Goal: Task Accomplishment & Management: Complete application form

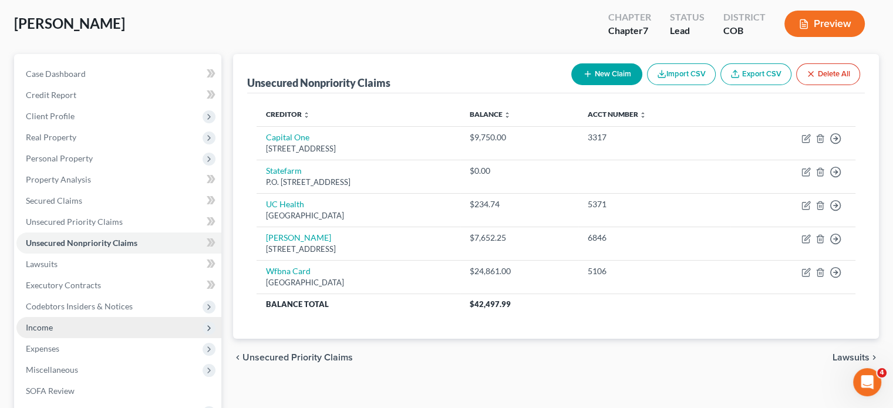
scroll to position [117, 0]
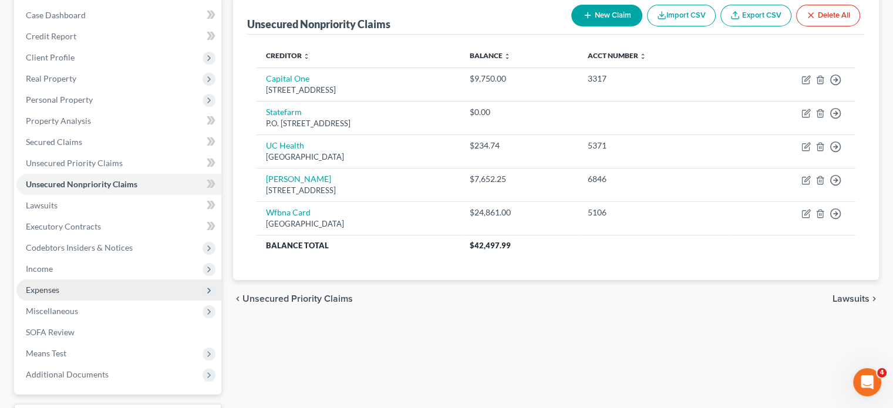
click at [51, 292] on span "Expenses" at bounding box center [42, 290] width 33 height 10
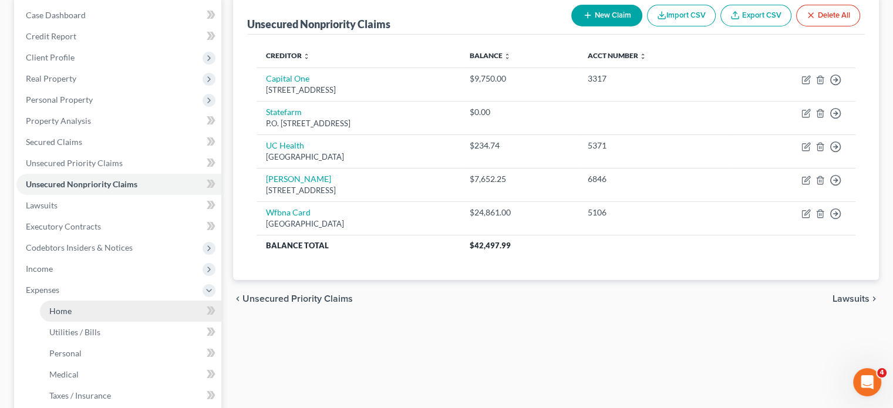
click at [65, 308] on span "Home" at bounding box center [60, 311] width 22 height 10
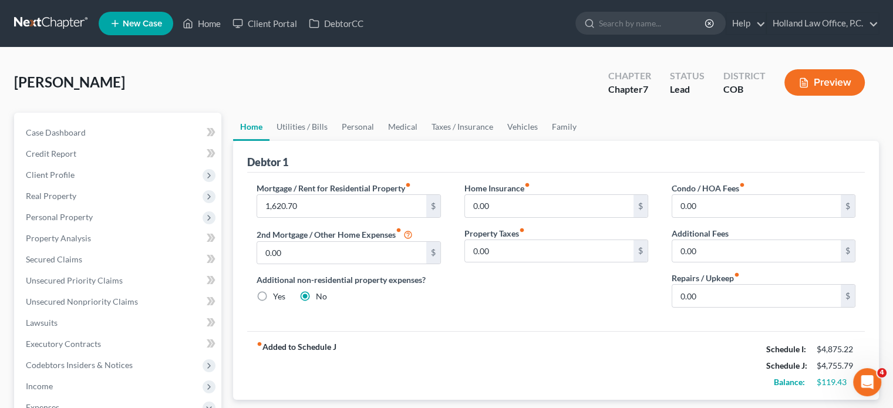
scroll to position [59, 0]
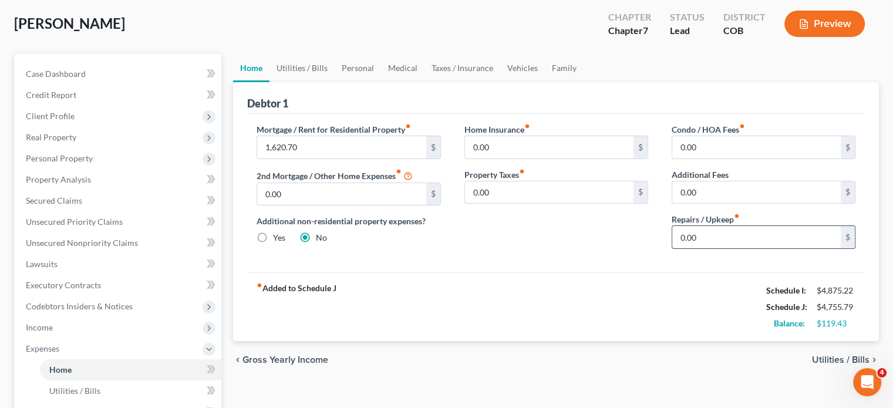
click at [680, 235] on input "0.00" at bounding box center [756, 237] width 169 height 22
type input "100"
click at [297, 71] on link "Utilities / Bills" at bounding box center [301, 68] width 65 height 28
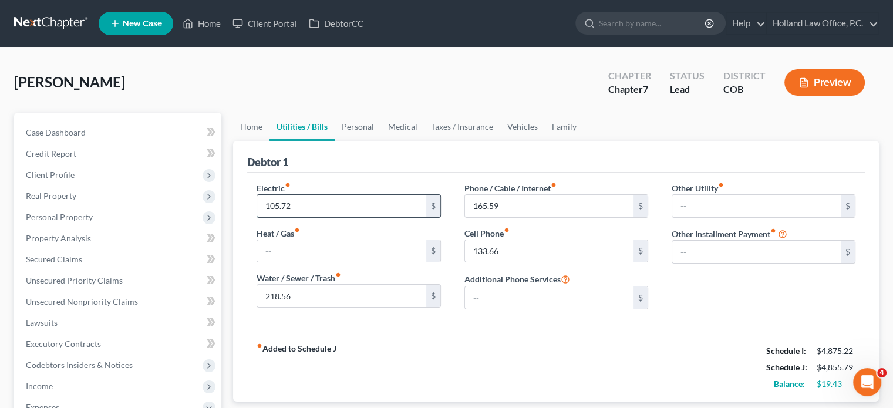
click at [309, 197] on input "105.72" at bounding box center [341, 206] width 169 height 22
type input "165"
click at [510, 208] on input "165.59" at bounding box center [549, 206] width 169 height 22
type input "300"
click at [521, 251] on input "133.66" at bounding box center [549, 251] width 169 height 22
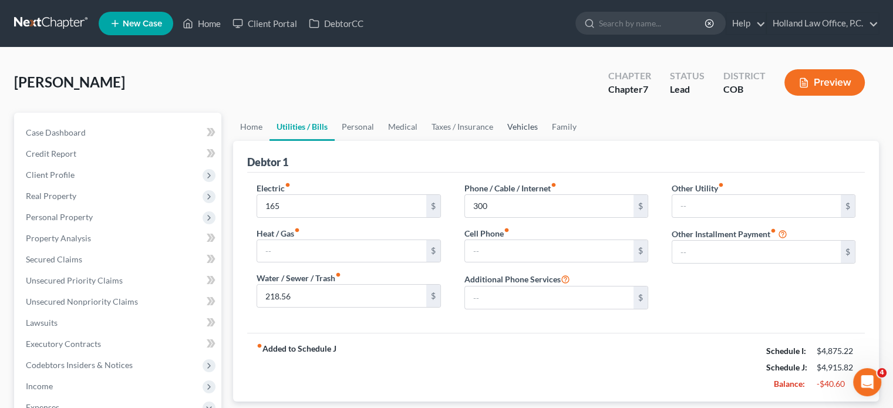
click at [515, 125] on link "Vehicles" at bounding box center [522, 127] width 45 height 28
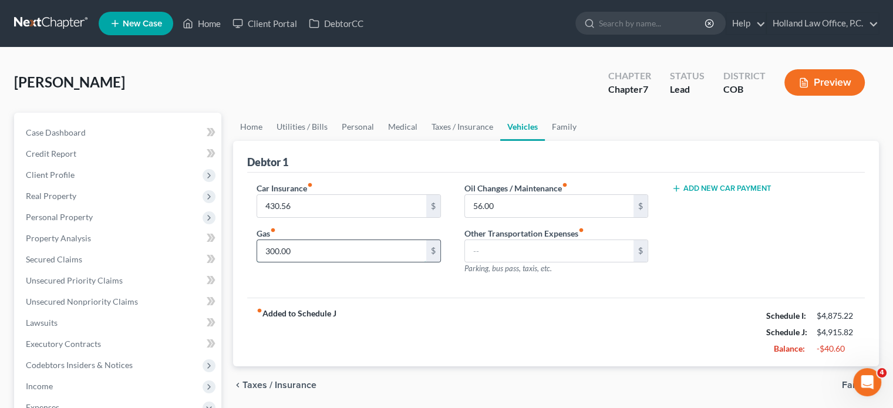
click at [322, 250] on input "300.00" at bounding box center [341, 251] width 169 height 22
type input "200"
click at [340, 130] on link "Personal" at bounding box center [358, 127] width 46 height 28
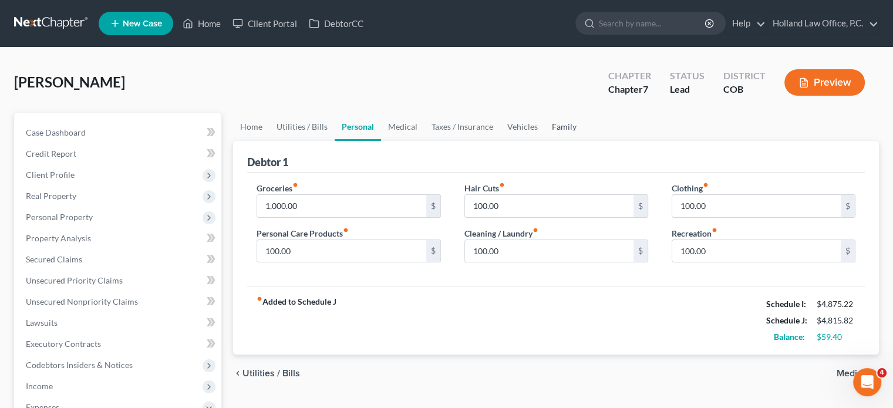
click at [555, 124] on link "Family" at bounding box center [564, 127] width 39 height 28
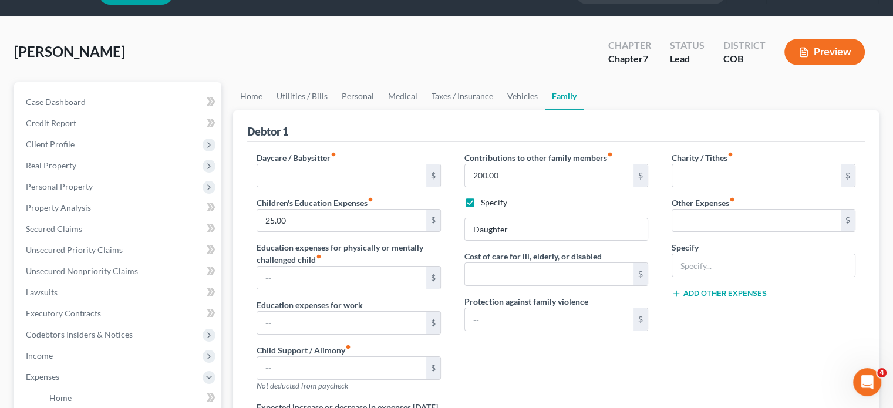
scroll to position [59, 0]
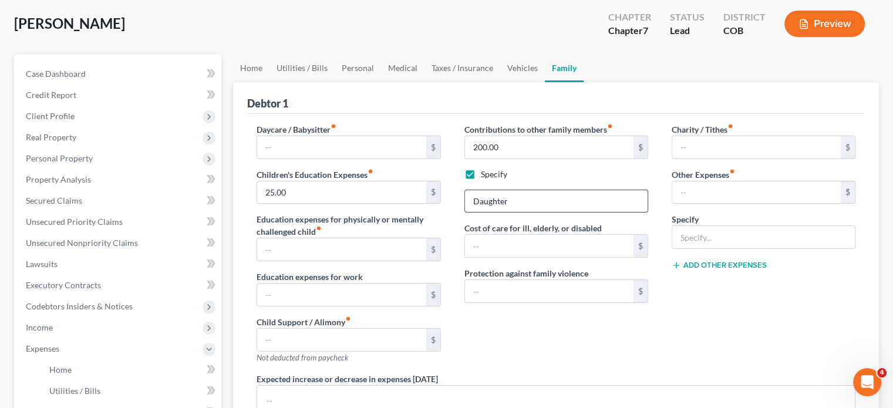
click at [527, 197] on input "Daughter" at bounding box center [556, 201] width 183 height 22
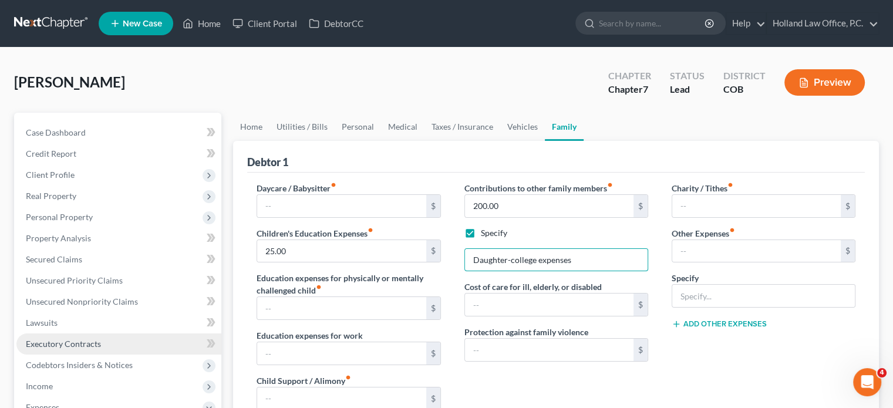
scroll to position [0, 0]
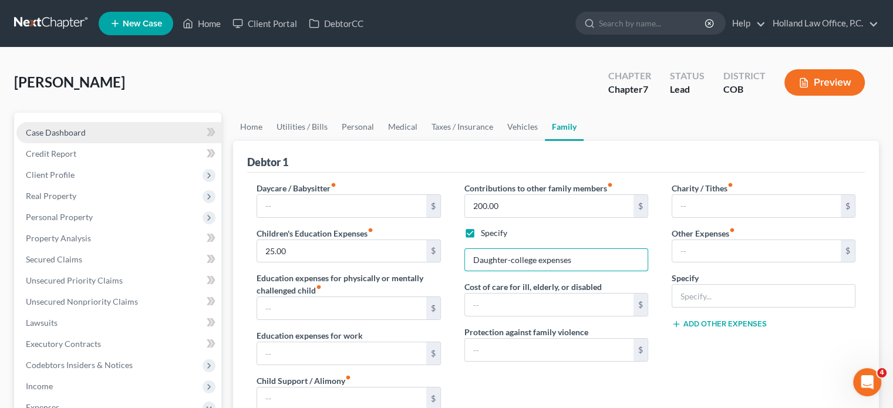
type input "Daughter-college expenses"
click at [64, 131] on span "Case Dashboard" at bounding box center [56, 132] width 60 height 10
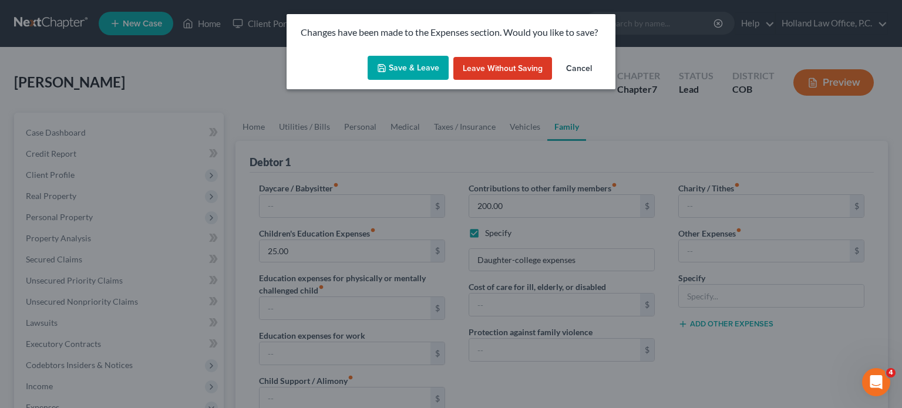
click at [423, 74] on button "Save & Leave" at bounding box center [408, 68] width 81 height 25
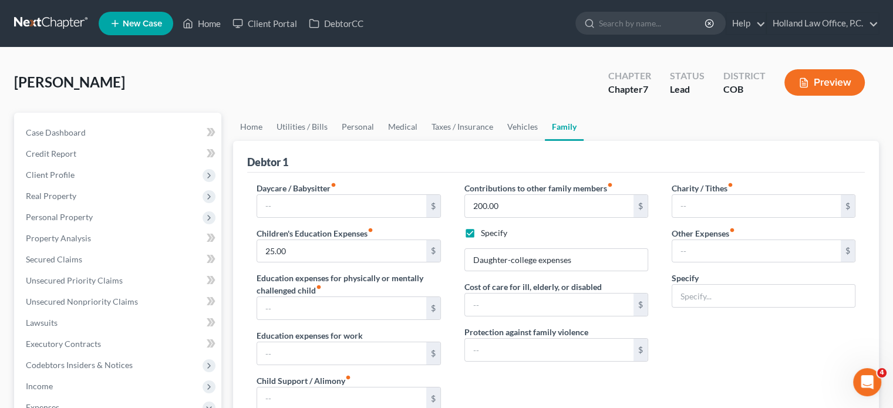
select select "8"
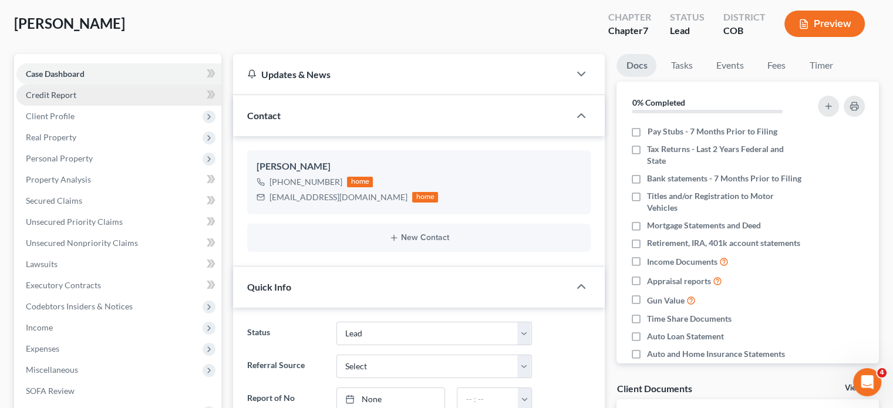
scroll to position [207, 0]
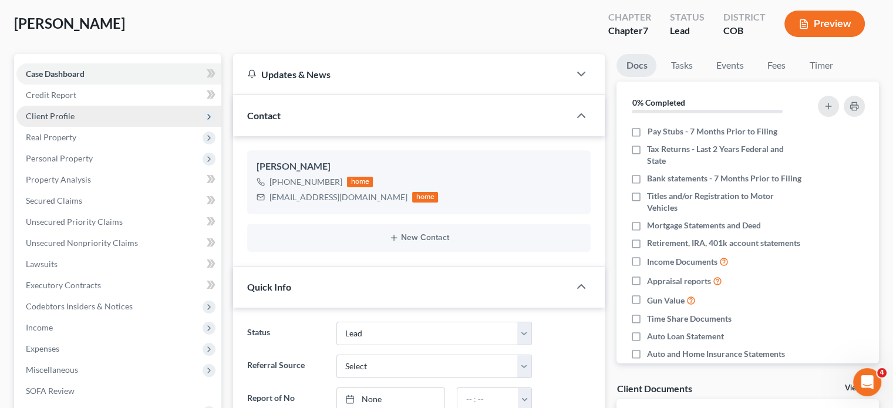
drag, startPoint x: 60, startPoint y: 115, endPoint x: 70, endPoint y: 111, distance: 10.3
click at [62, 114] on span "Client Profile" at bounding box center [50, 116] width 49 height 10
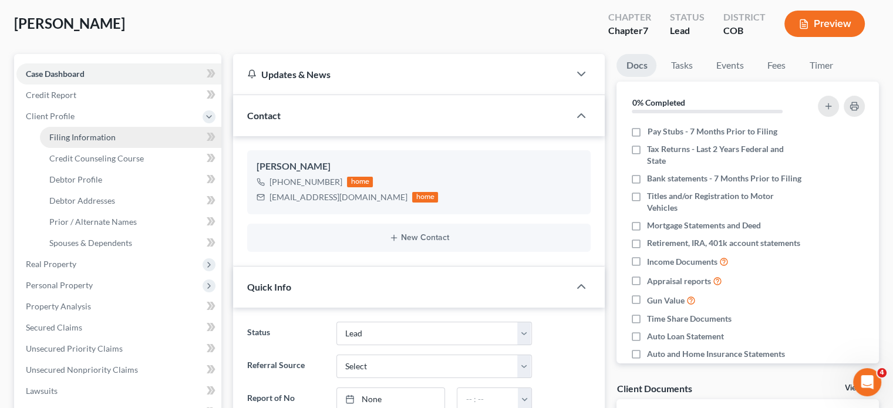
drag, startPoint x: 92, startPoint y: 134, endPoint x: 103, endPoint y: 129, distance: 12.1
click at [92, 134] on span "Filing Information" at bounding box center [82, 137] width 66 height 10
select select "1"
select select "0"
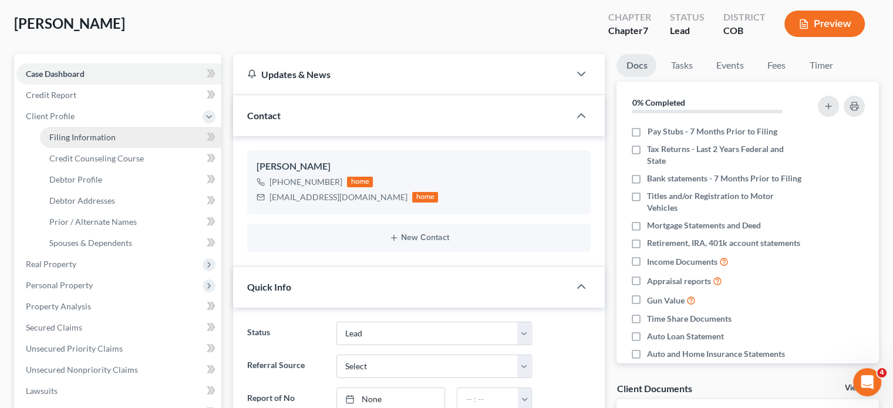
select select "5"
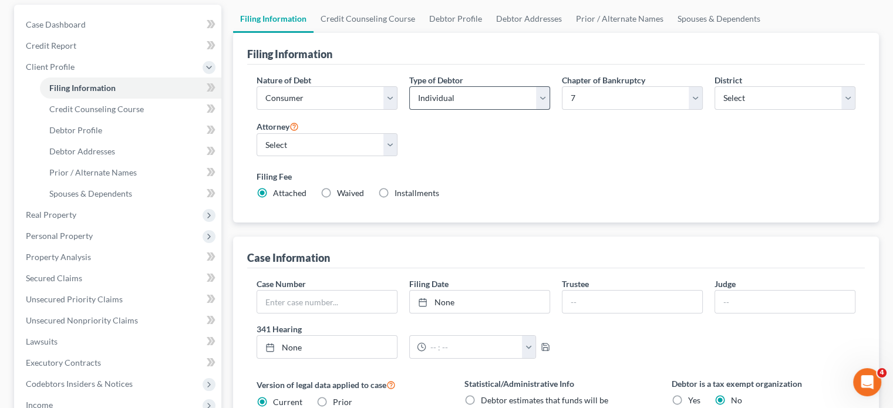
scroll to position [164, 0]
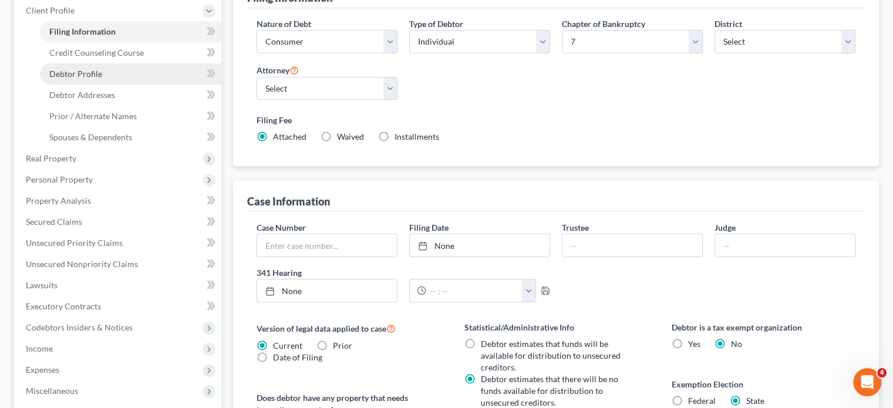
click at [68, 69] on span "Debtor Profile" at bounding box center [75, 74] width 53 height 10
select select "3"
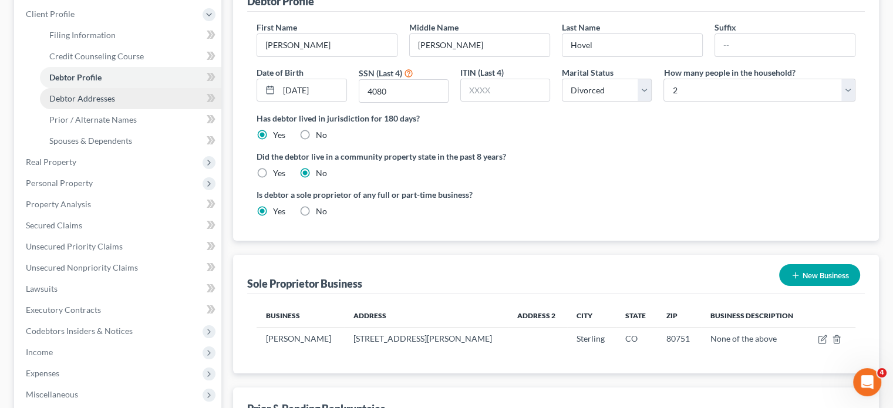
scroll to position [117, 0]
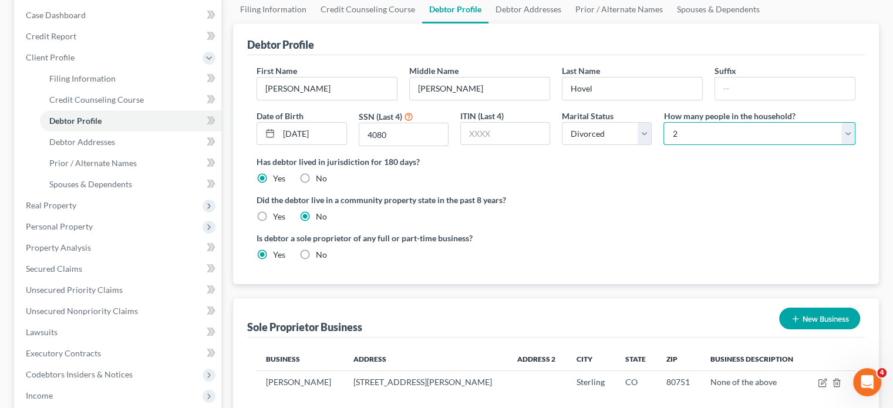
click at [848, 135] on select "Select 1 2 3 4 5 6 7 8 9 10 11 12 13 14 15 16 17 18 19 20" at bounding box center [759, 133] width 192 height 23
select select "2"
click at [663, 122] on select "Select 1 2 3 4 5 6 7 8 9 10 11 12 13 14 15 16 17 18 19 20" at bounding box center [759, 133] width 192 height 23
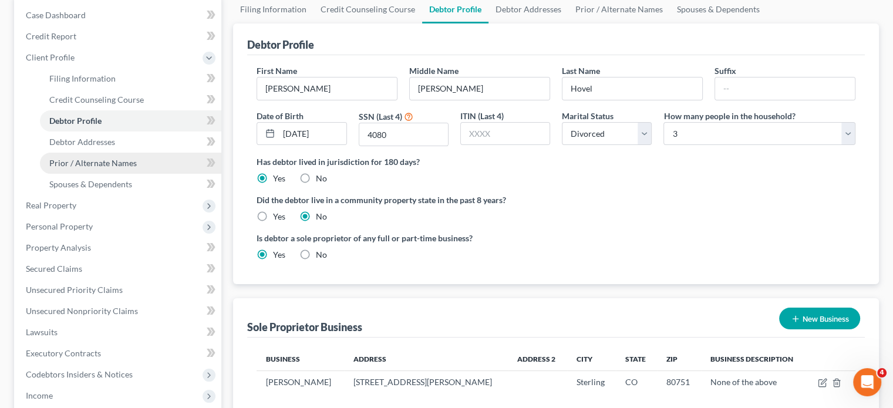
click at [80, 161] on span "Prior / Alternate Names" at bounding box center [92, 163] width 87 height 10
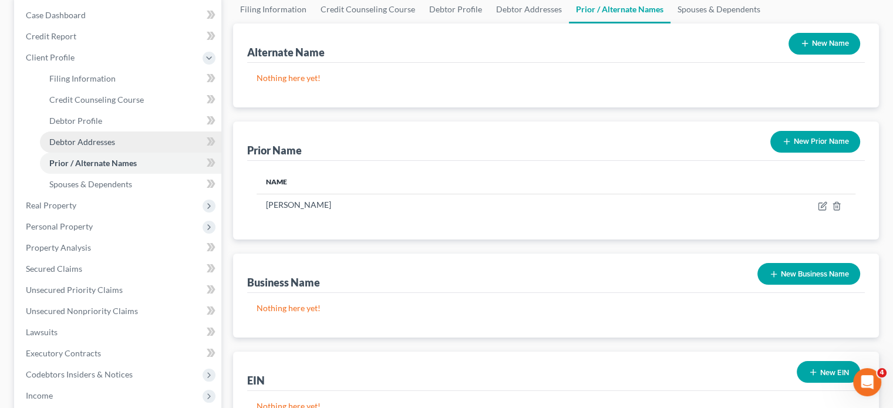
scroll to position [176, 0]
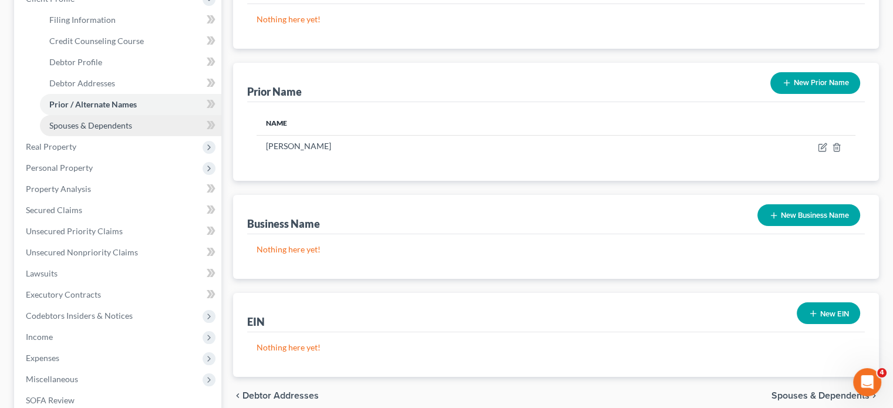
click at [80, 127] on span "Spouses & Dependents" at bounding box center [90, 125] width 83 height 10
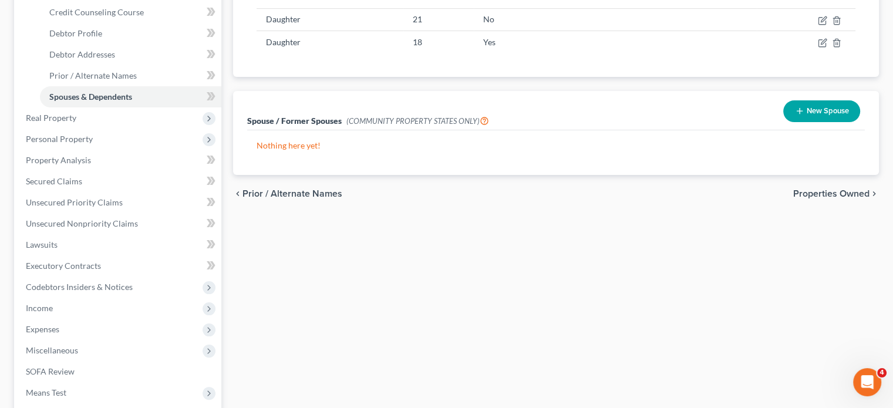
scroll to position [235, 0]
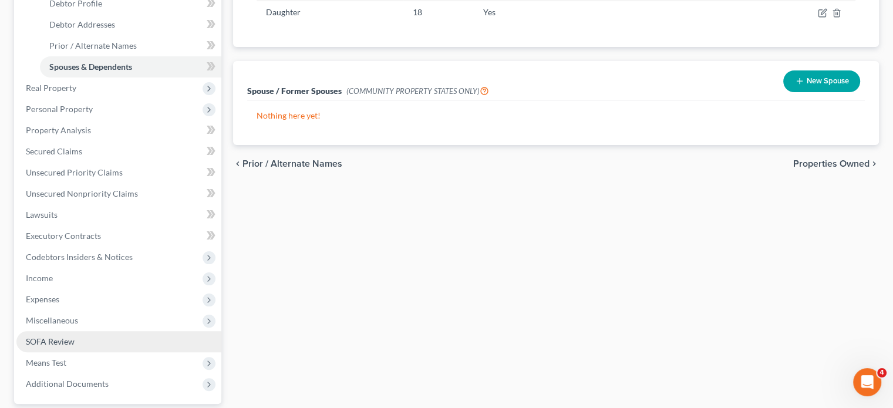
click at [69, 338] on span "SOFA Review" at bounding box center [50, 341] width 49 height 10
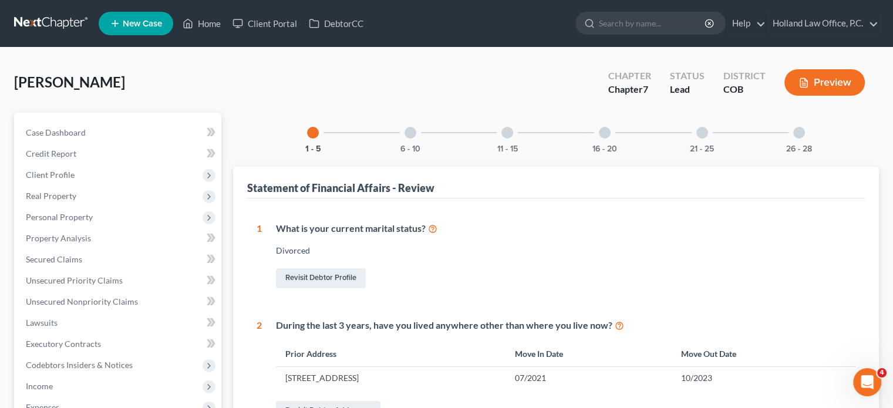
click at [409, 136] on div at bounding box center [411, 133] width 12 height 12
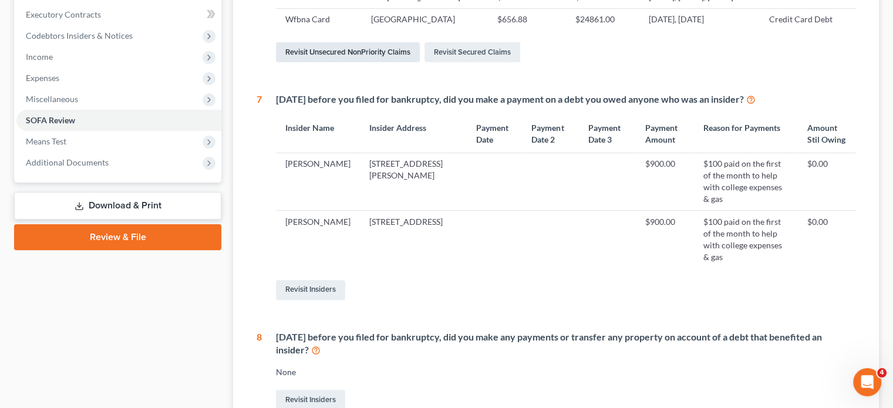
scroll to position [411, 0]
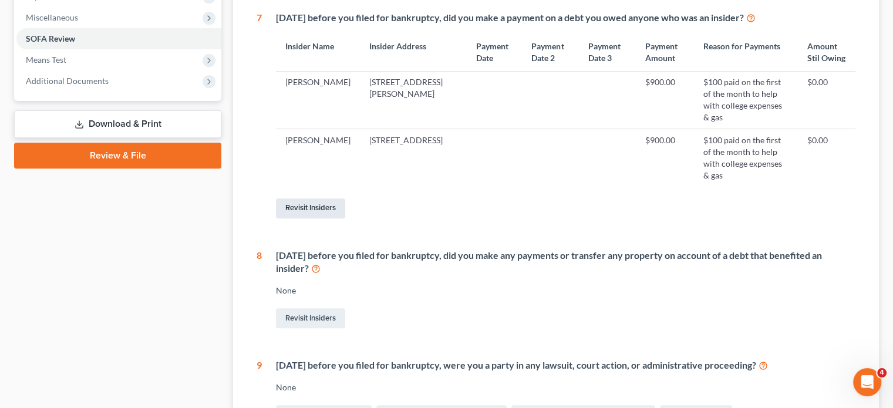
click at [324, 218] on link "Revisit Insiders" at bounding box center [310, 208] width 69 height 20
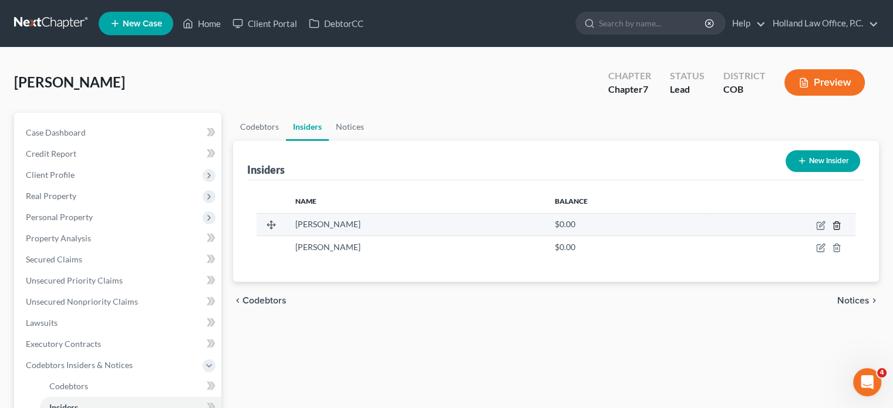
click at [837, 226] on line "button" at bounding box center [837, 226] width 0 height 2
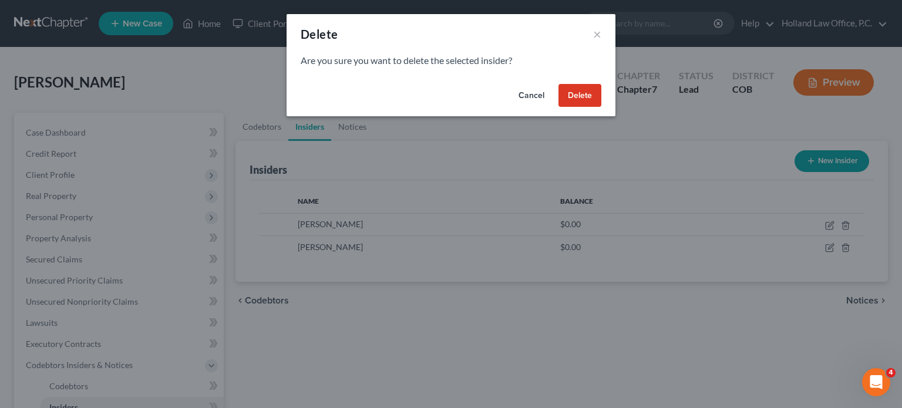
click at [592, 105] on button "Delete" at bounding box center [579, 95] width 43 height 23
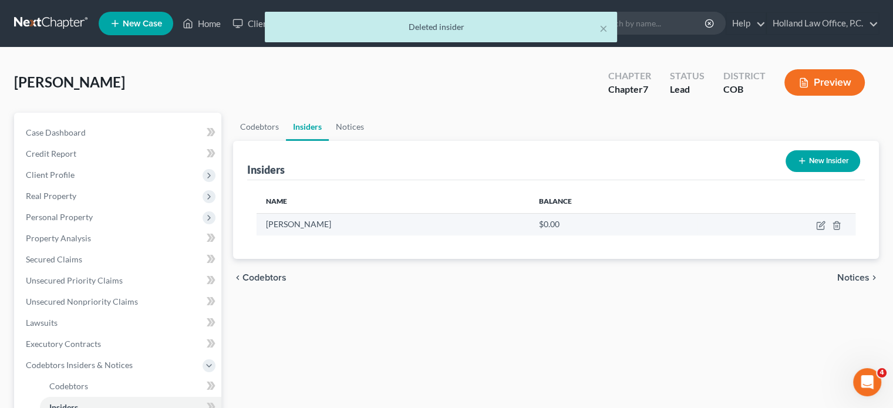
click at [836, 230] on td at bounding box center [776, 224] width 159 height 22
click at [837, 225] on line "button" at bounding box center [837, 226] width 0 height 2
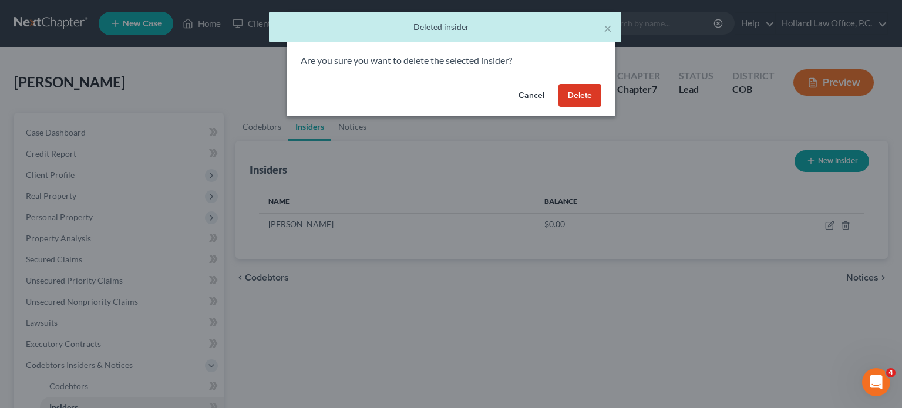
click at [582, 103] on button "Delete" at bounding box center [579, 95] width 43 height 23
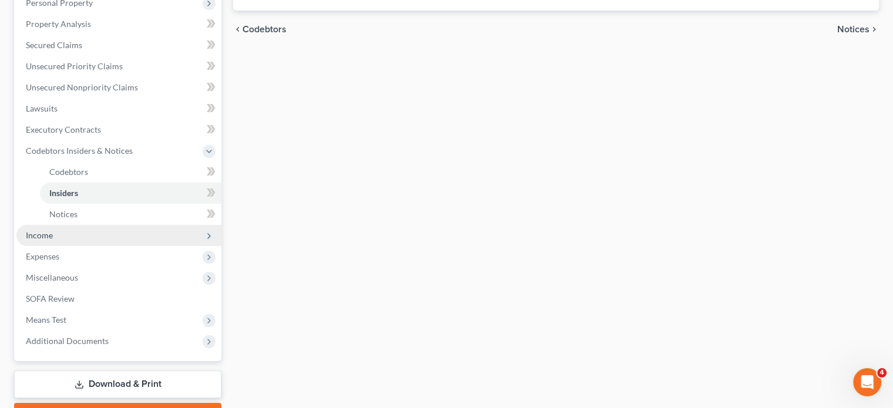
scroll to position [235, 0]
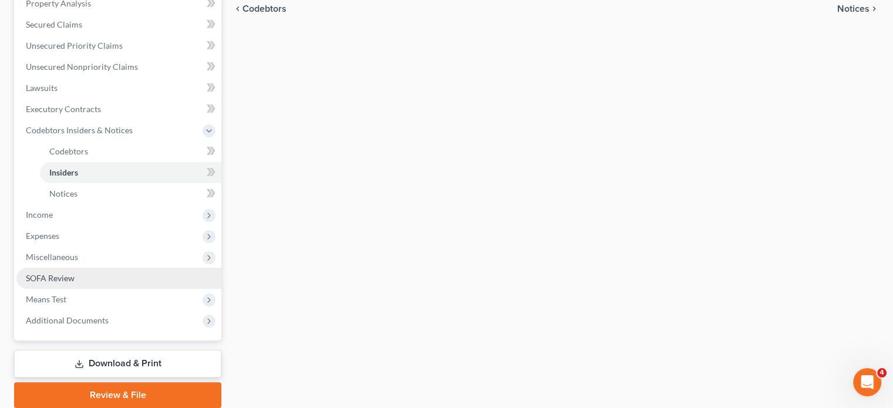
click at [42, 281] on span "SOFA Review" at bounding box center [50, 278] width 49 height 10
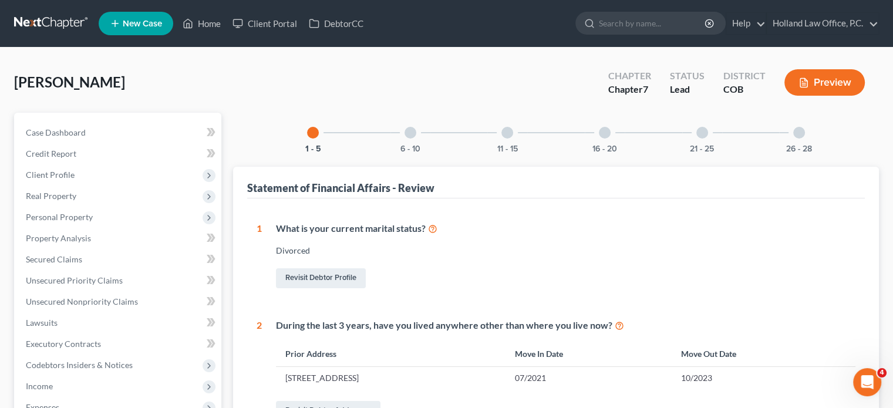
click at [800, 133] on div at bounding box center [799, 133] width 12 height 12
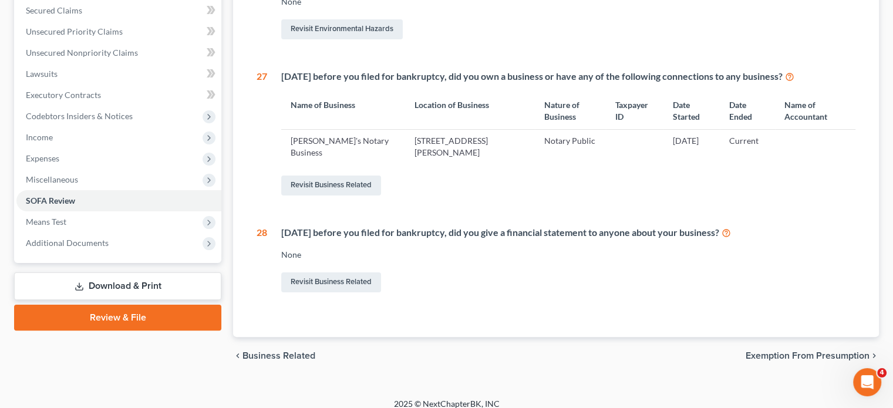
scroll to position [259, 0]
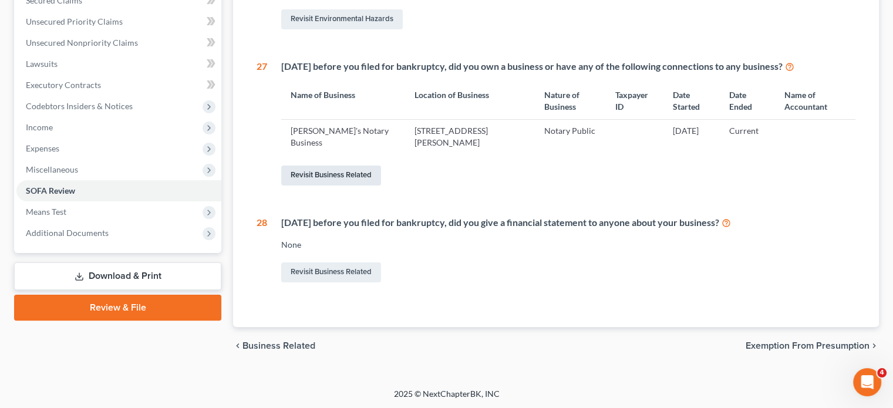
click at [331, 174] on link "Revisit Business Related" at bounding box center [331, 176] width 100 height 20
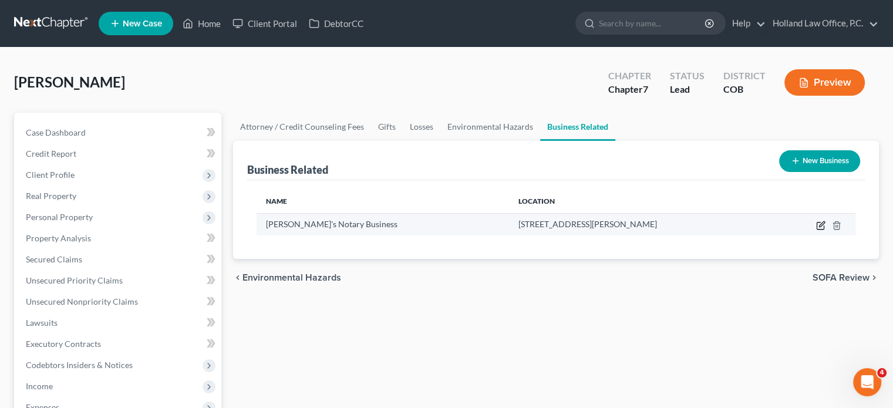
click at [818, 227] on icon "button" at bounding box center [820, 225] width 9 height 9
select select "sole_proprietor"
select select "5"
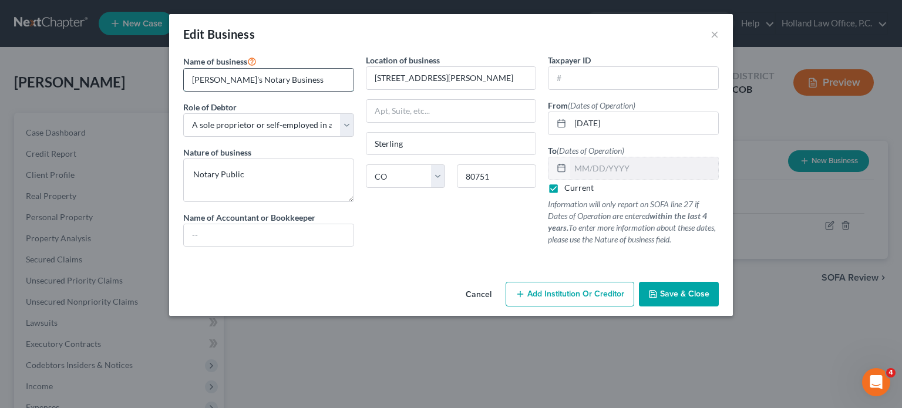
click at [291, 84] on input "[PERSON_NAME]'s Notary Business" at bounding box center [269, 80] width 170 height 22
type input "[PERSON_NAME]"
click at [343, 33] on div "Edit Business ×" at bounding box center [451, 34] width 564 height 40
click at [676, 293] on span "Save & Close" at bounding box center [684, 294] width 49 height 10
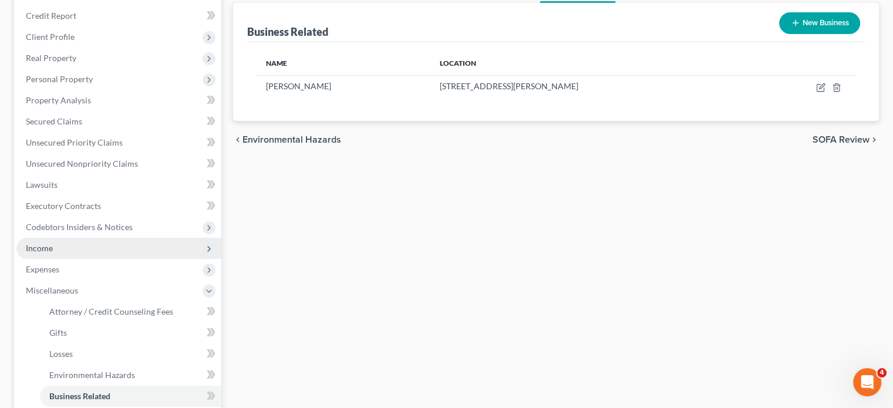
scroll to position [117, 0]
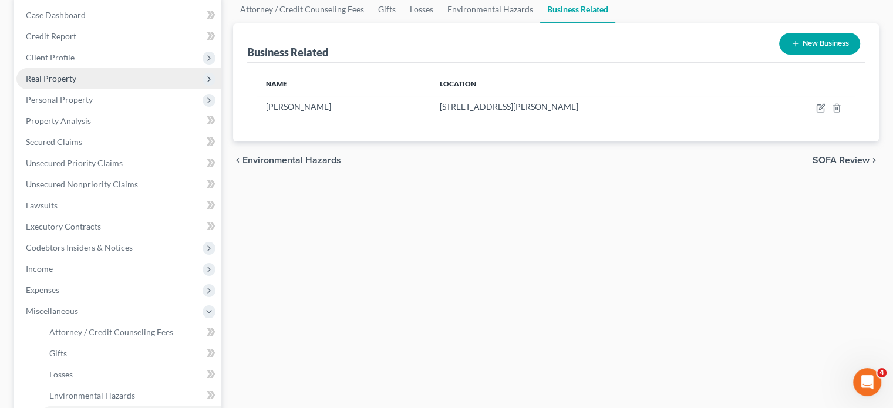
click at [48, 79] on span "Real Property" at bounding box center [51, 78] width 50 height 10
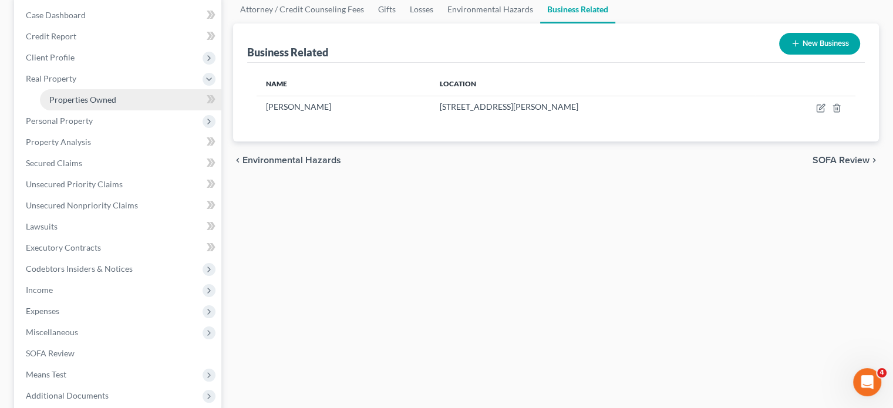
click at [53, 100] on span "Properties Owned" at bounding box center [82, 100] width 67 height 10
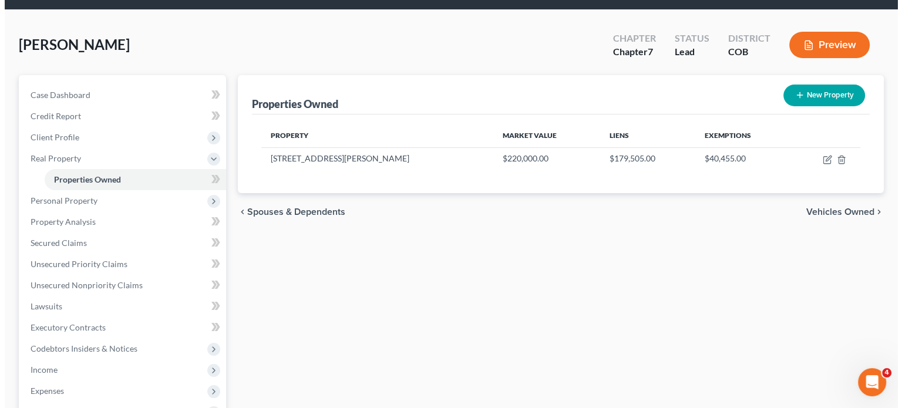
scroll to position [59, 0]
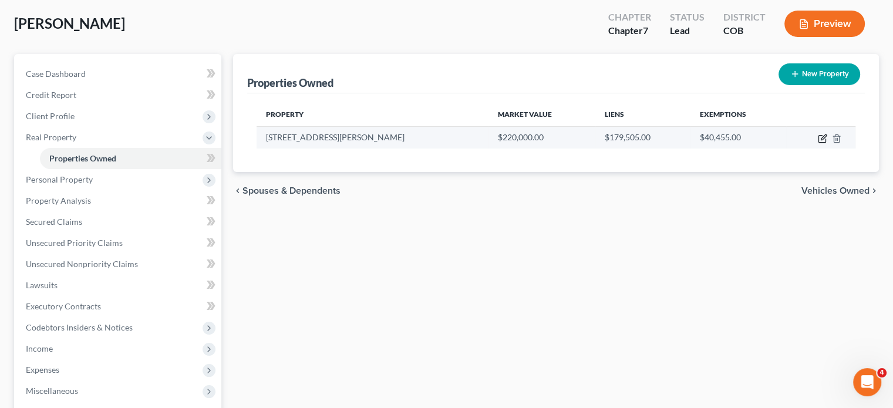
click at [822, 136] on icon "button" at bounding box center [823, 136] width 5 height 5
select select "5"
select select "0"
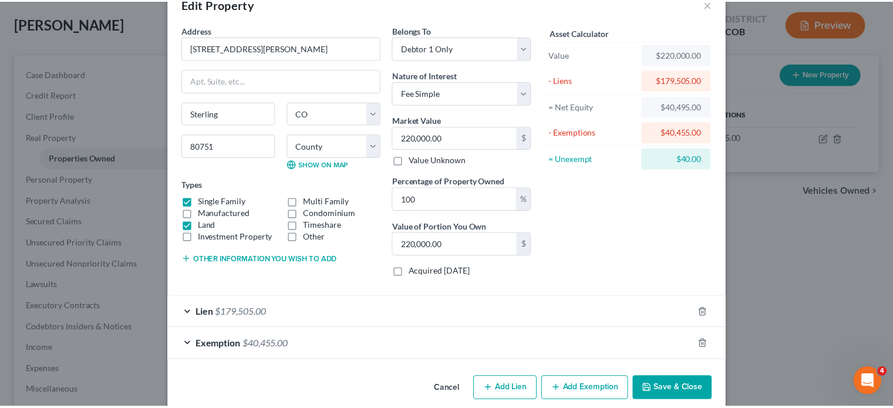
scroll to position [45, 0]
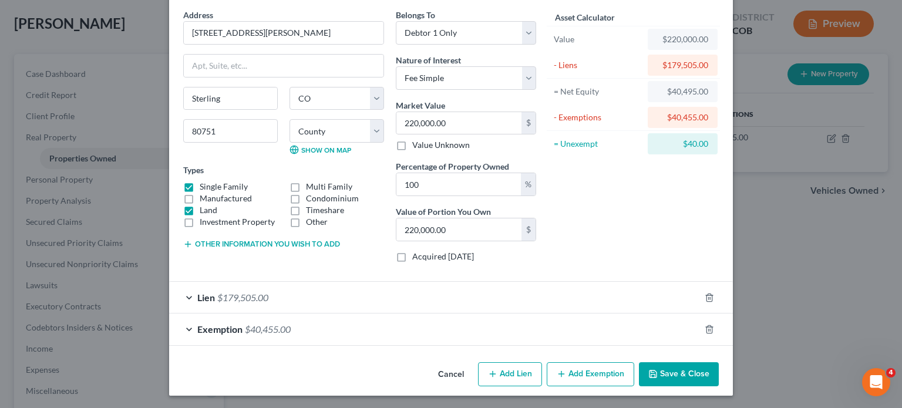
click at [671, 374] on button "Save & Close" at bounding box center [679, 374] width 80 height 25
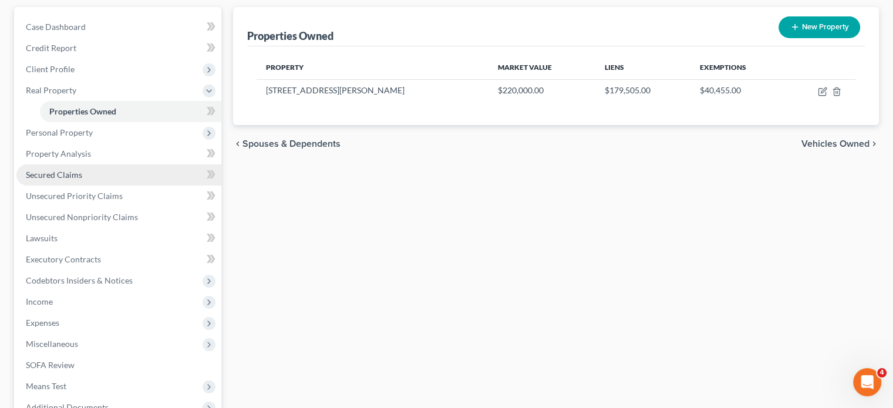
scroll to position [176, 0]
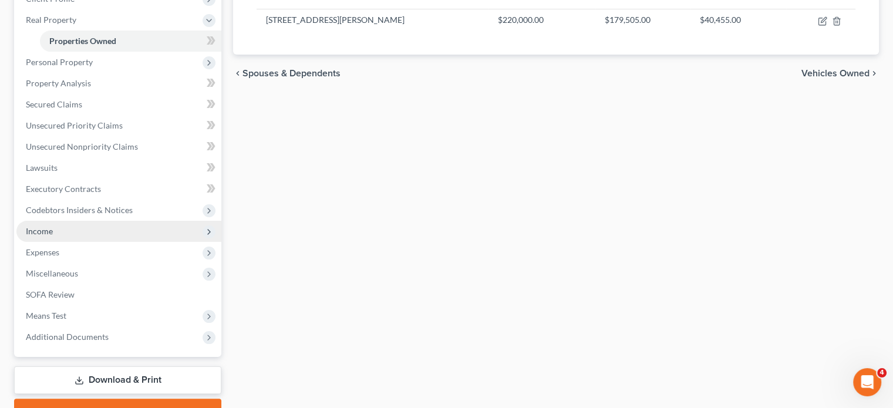
click at [48, 230] on span "Income" at bounding box center [39, 231] width 27 height 10
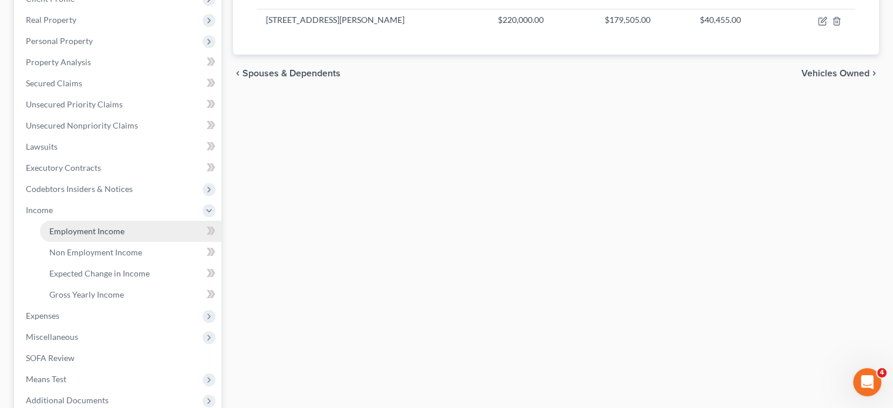
click at [84, 232] on span "Employment Income" at bounding box center [86, 231] width 75 height 10
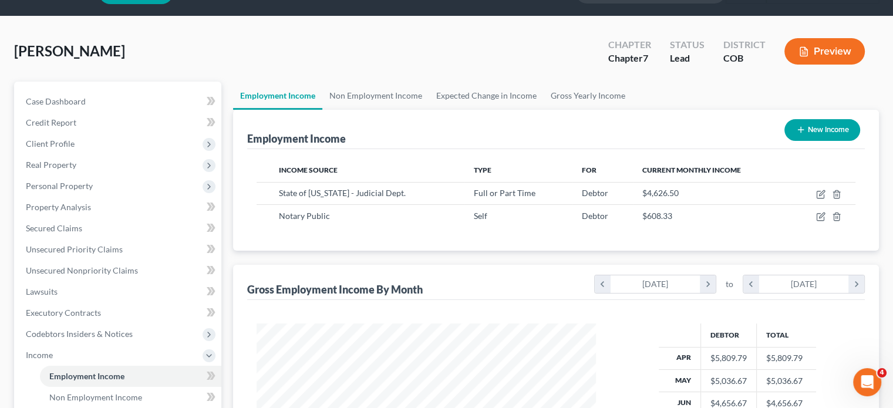
scroll to position [59, 0]
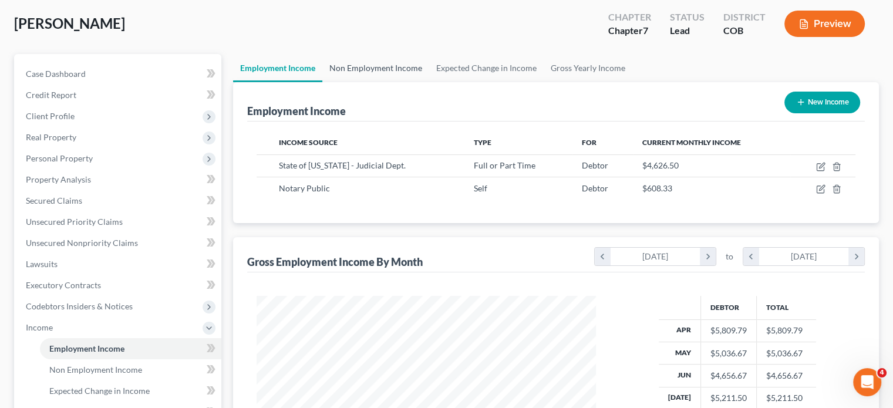
click at [360, 70] on link "Non Employment Income" at bounding box center [375, 68] width 107 height 28
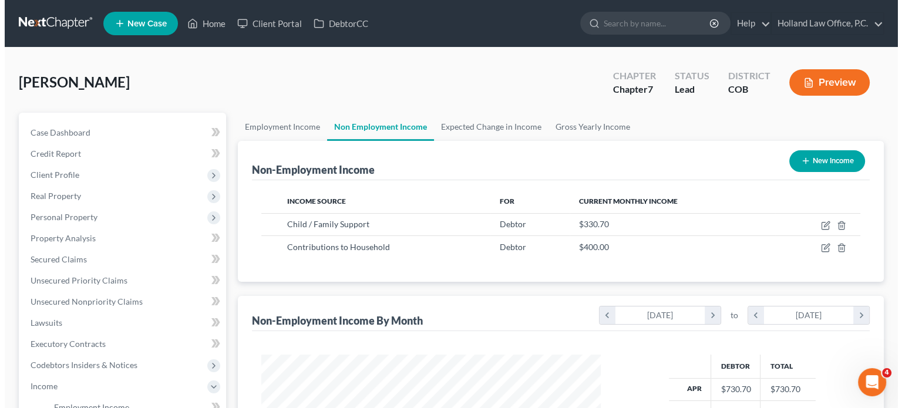
scroll to position [209, 362]
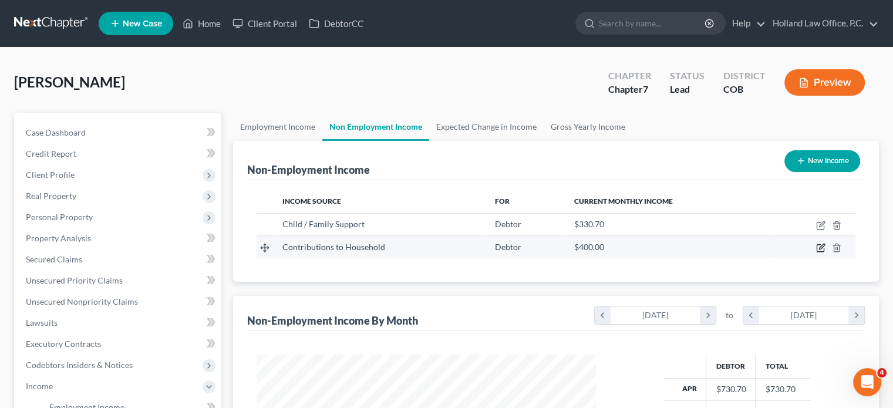
click at [820, 246] on icon "button" at bounding box center [820, 247] width 9 height 9
select select "8"
select select "0"
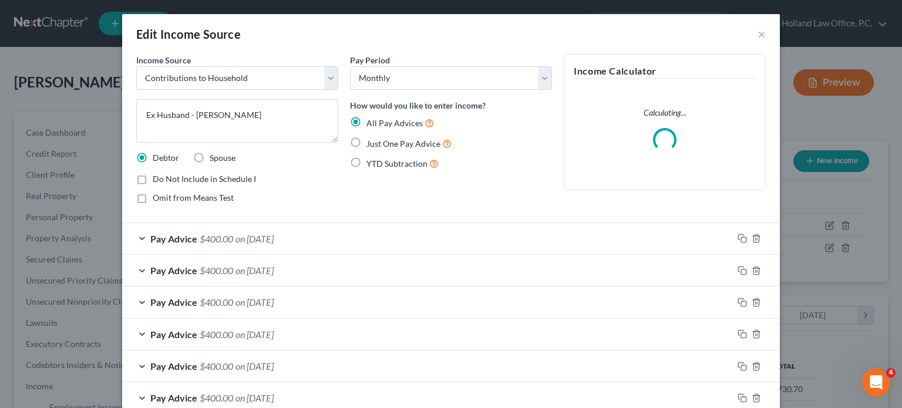
scroll to position [209, 366]
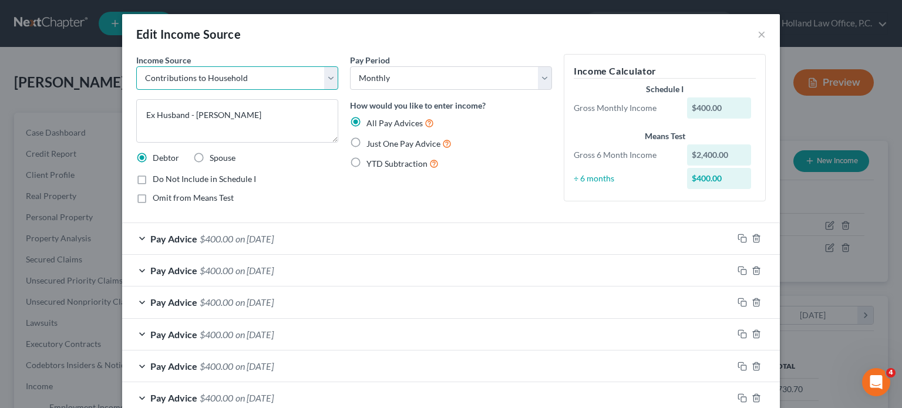
click at [325, 77] on select "Select Unemployment Disability (from employer) Pension Retirement Social Securi…" at bounding box center [237, 77] width 202 height 23
select select "11"
click at [136, 66] on select "Select Unemployment Disability (from employer) Pension Retirement Social Securi…" at bounding box center [237, 77] width 202 height 23
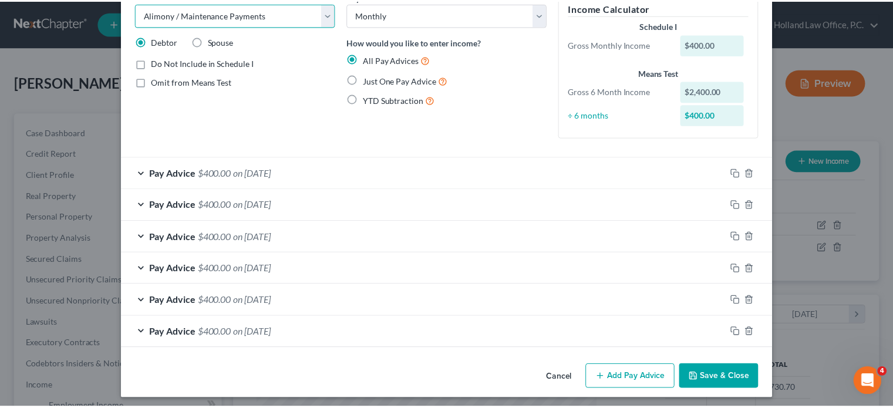
scroll to position [67, 0]
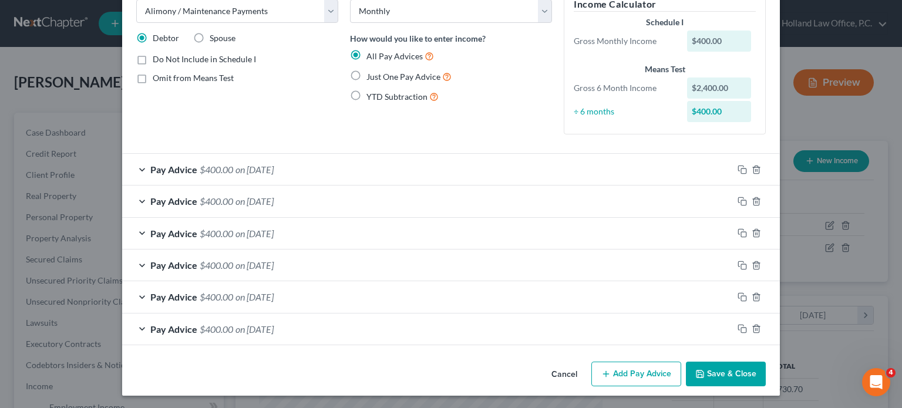
click at [708, 370] on button "Save & Close" at bounding box center [726, 374] width 80 height 25
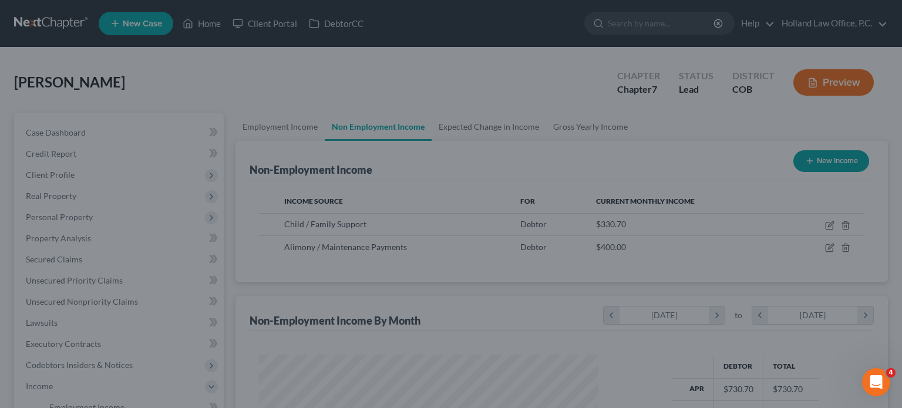
scroll to position [586928, 586775]
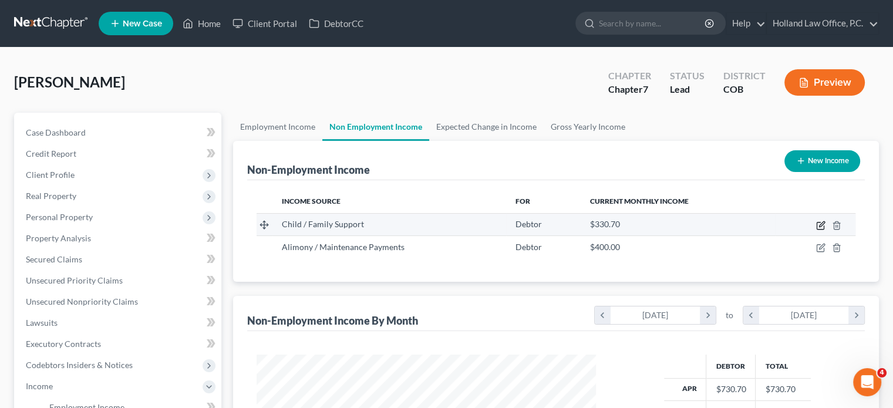
click at [822, 223] on icon "button" at bounding box center [821, 223] width 5 height 5
select select "7"
select select "0"
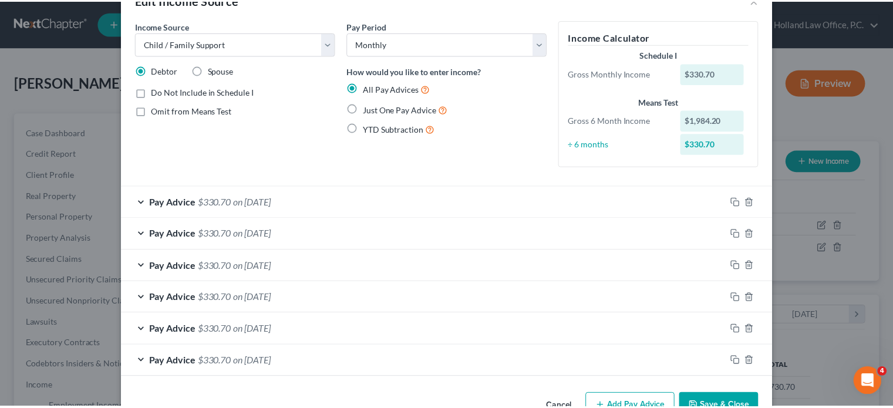
scroll to position [67, 0]
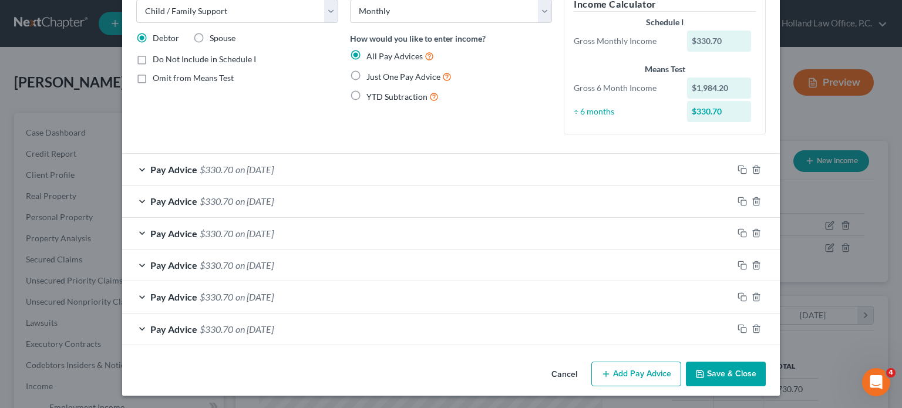
click at [706, 378] on button "Save & Close" at bounding box center [726, 374] width 80 height 25
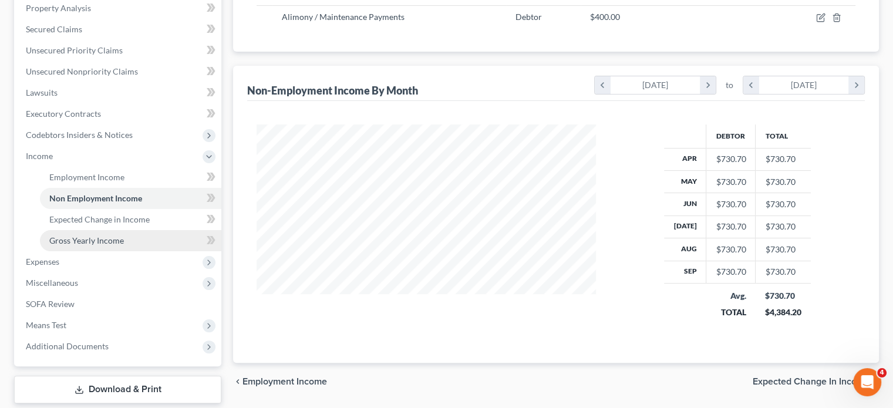
scroll to position [299, 0]
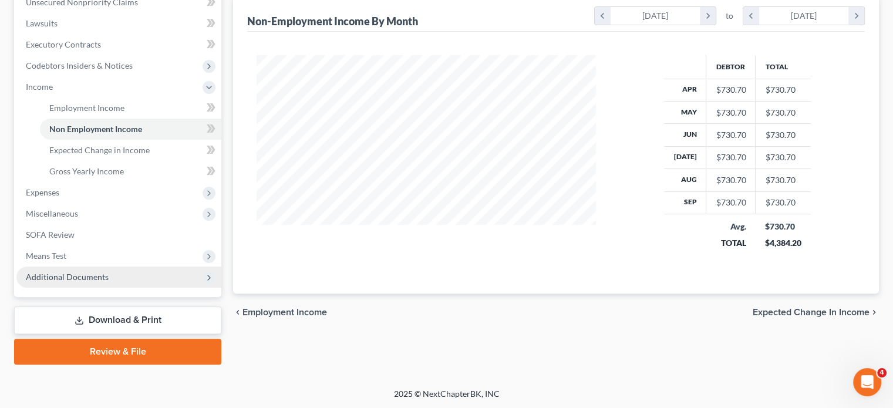
click at [47, 274] on span "Additional Documents" at bounding box center [67, 277] width 83 height 10
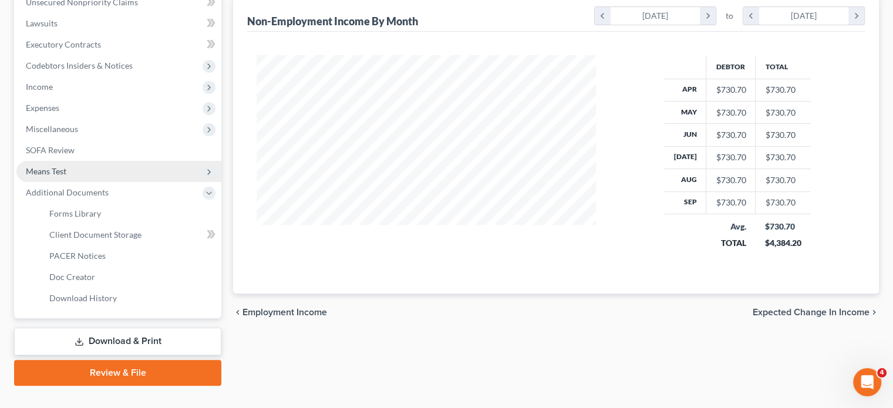
click at [50, 169] on span "Means Test" at bounding box center [46, 171] width 41 height 10
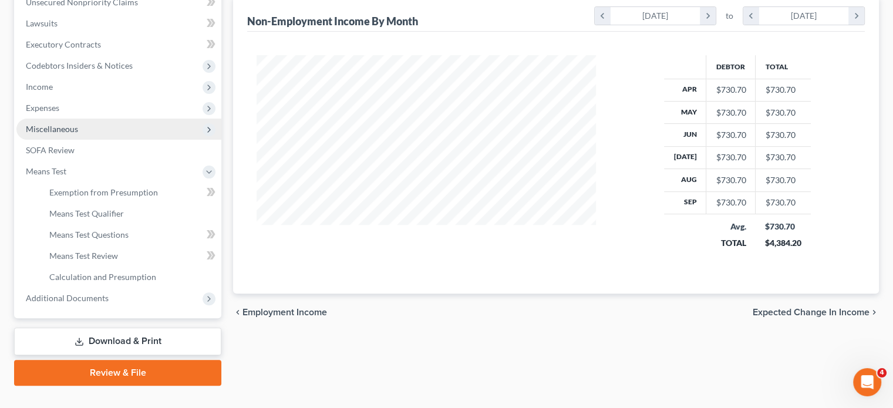
click at [57, 124] on span "Miscellaneous" at bounding box center [52, 129] width 52 height 10
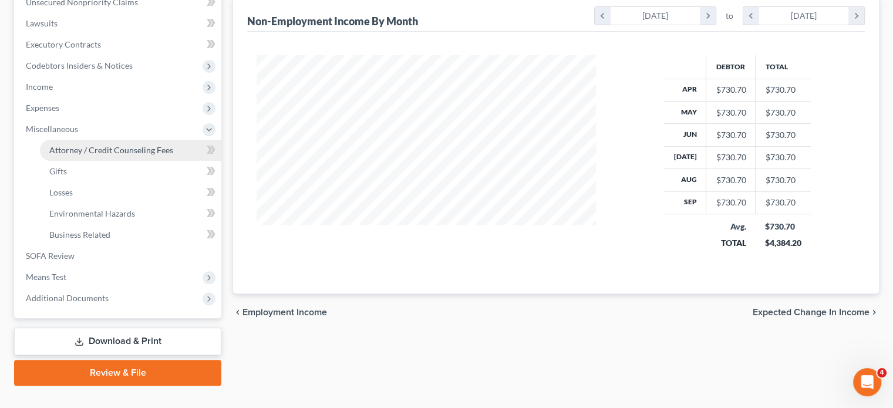
click at [80, 153] on span "Attorney / Credit Counseling Fees" at bounding box center [111, 150] width 124 height 10
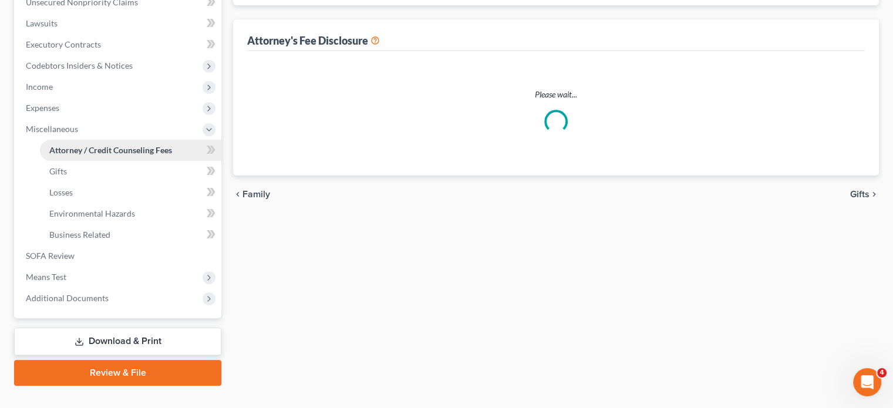
select select "0"
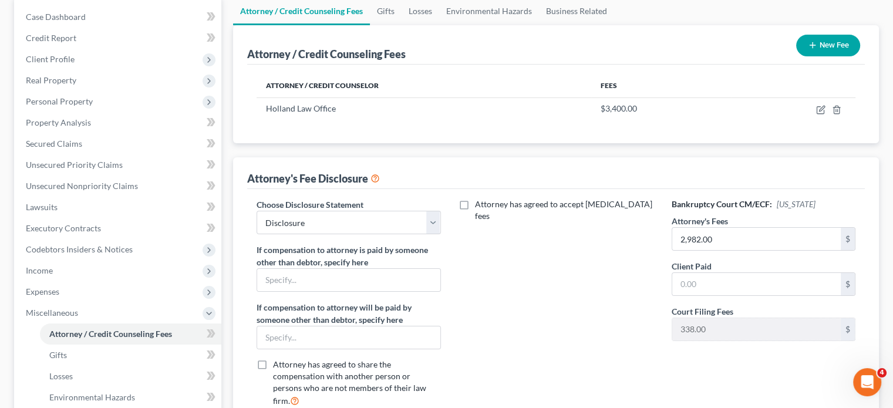
scroll to position [117, 0]
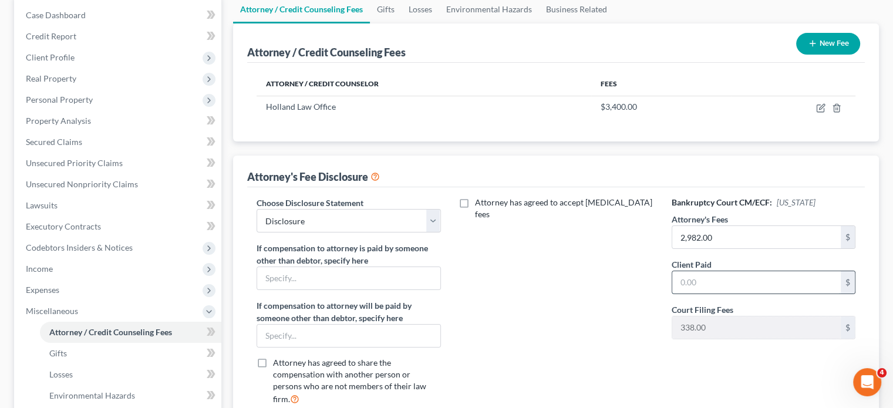
click at [710, 278] on input "text" at bounding box center [756, 282] width 169 height 22
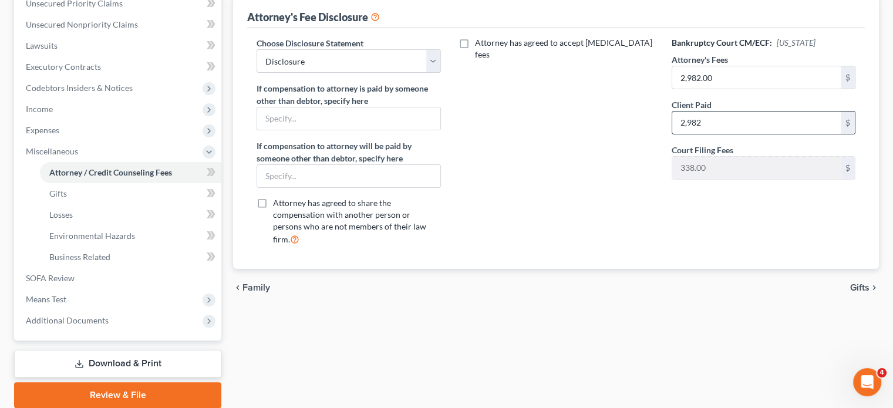
scroll to position [321, 0]
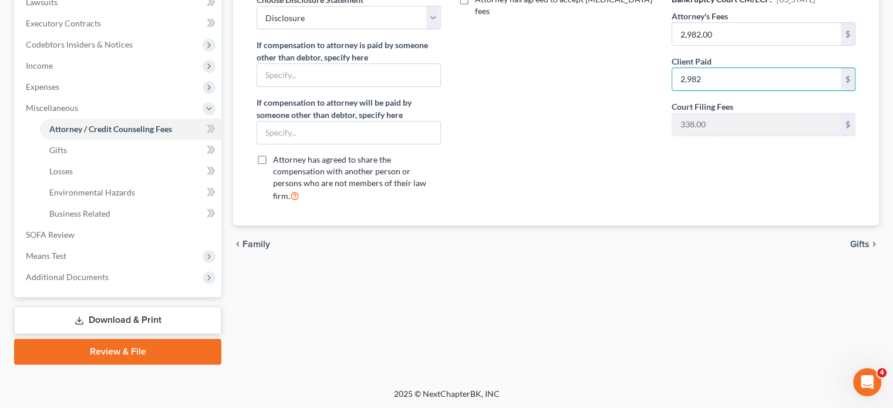
type input "2,982"
click at [864, 240] on span "Gifts" at bounding box center [859, 244] width 19 height 9
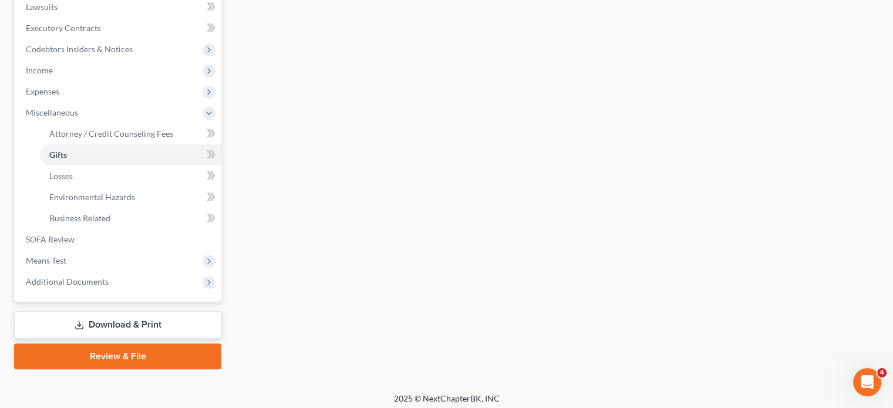
scroll to position [321, 0]
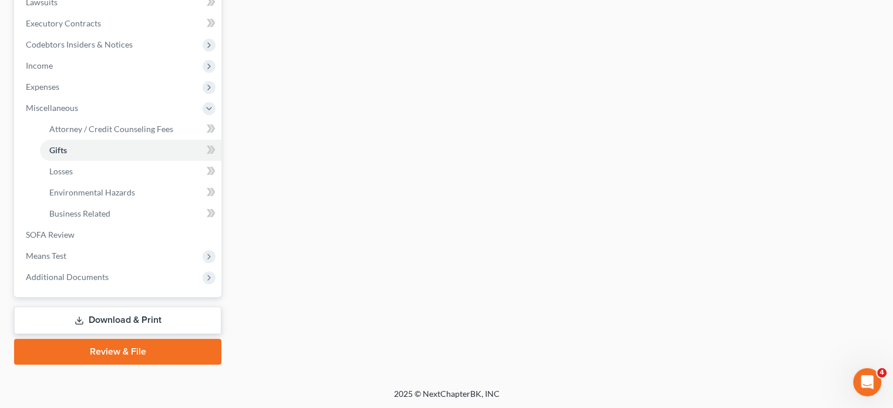
click at [133, 348] on link "Review & File" at bounding box center [117, 352] width 207 height 26
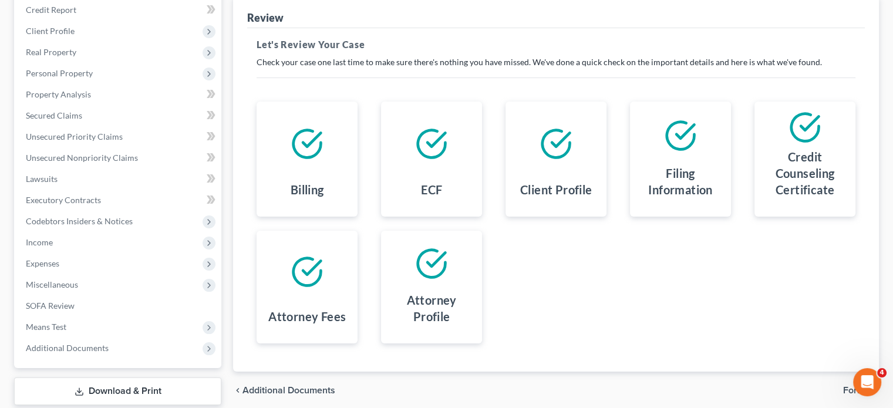
scroll to position [215, 0]
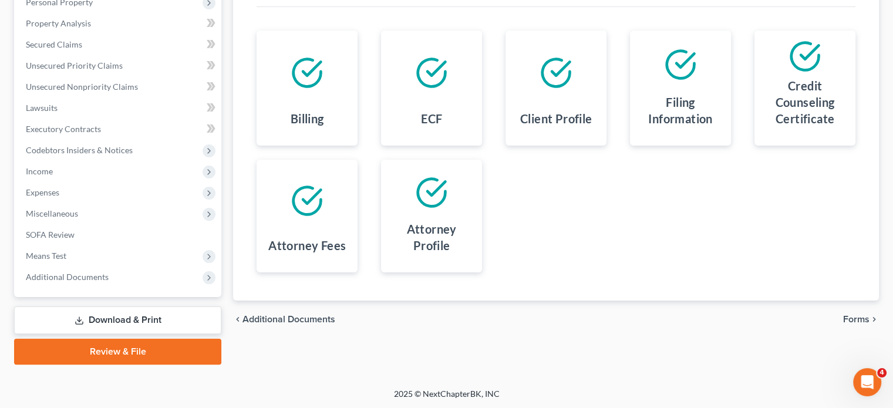
click at [860, 322] on span "Forms" at bounding box center [856, 319] width 26 height 9
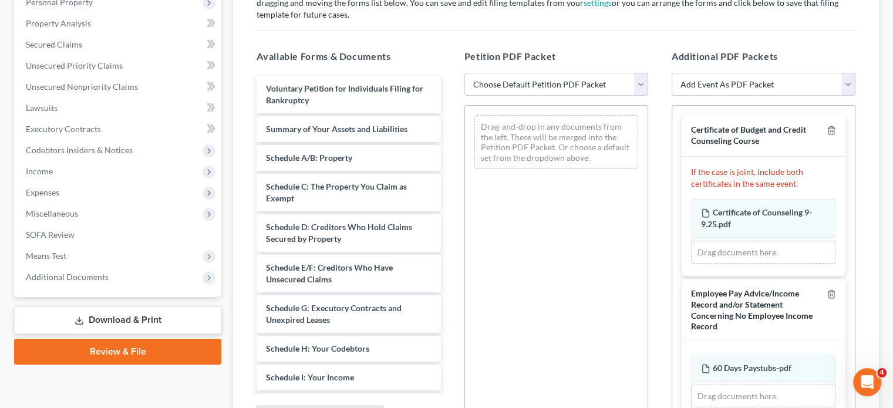
click at [640, 89] on select "Choose Default Petition PDF Packet Emergency Filing (Voluntary Petition and Cre…" at bounding box center [556, 84] width 184 height 23
select select "2"
click at [464, 73] on select "Choose Default Petition PDF Packet Emergency Filing (Voluntary Petition and Cre…" at bounding box center [556, 84] width 184 height 23
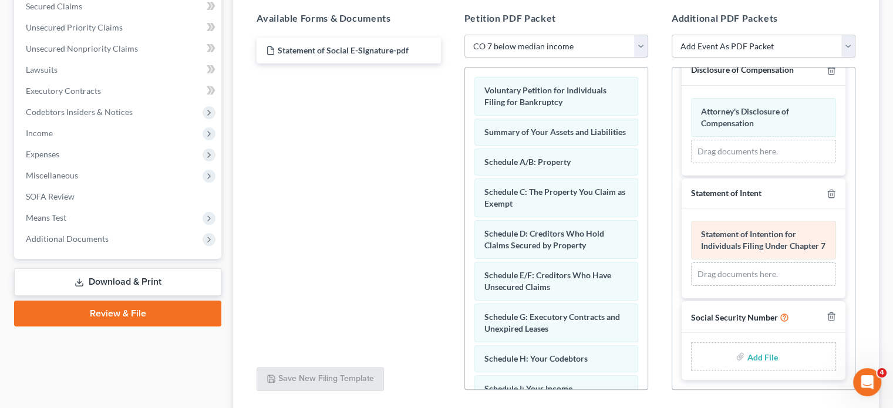
scroll to position [339, 0]
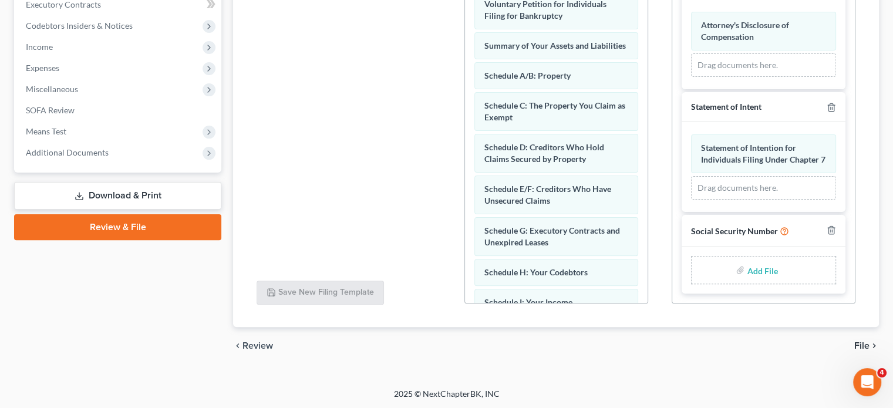
click at [750, 274] on input "file" at bounding box center [761, 270] width 28 height 21
type input "C:\fakepath\ssn eh.pdf"
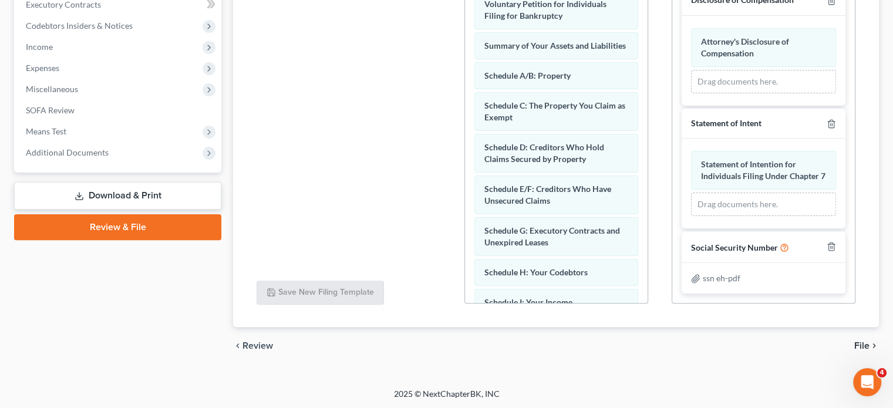
scroll to position [488, 0]
click at [865, 343] on span "File" at bounding box center [861, 345] width 15 height 9
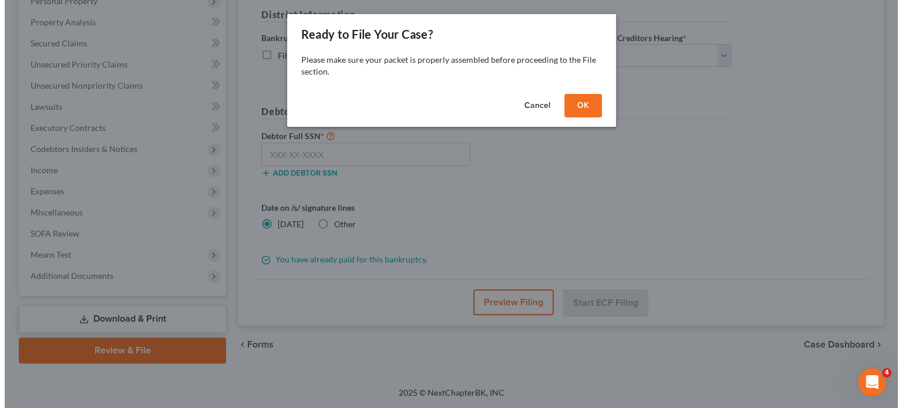
scroll to position [215, 0]
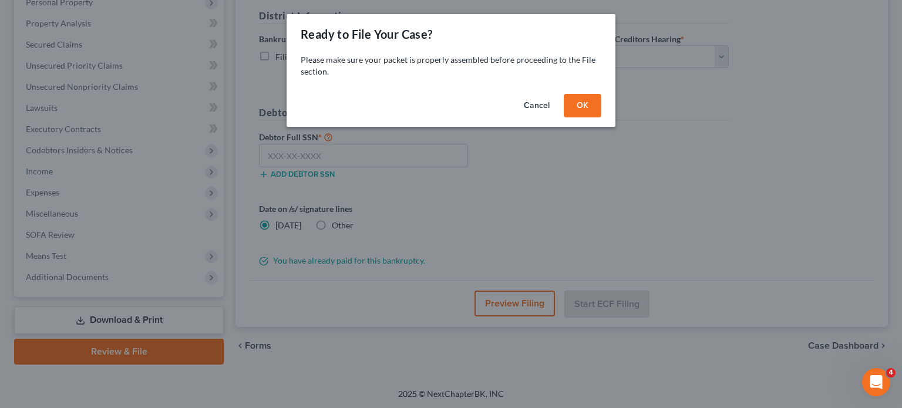
click at [588, 106] on button "OK" at bounding box center [583, 105] width 38 height 23
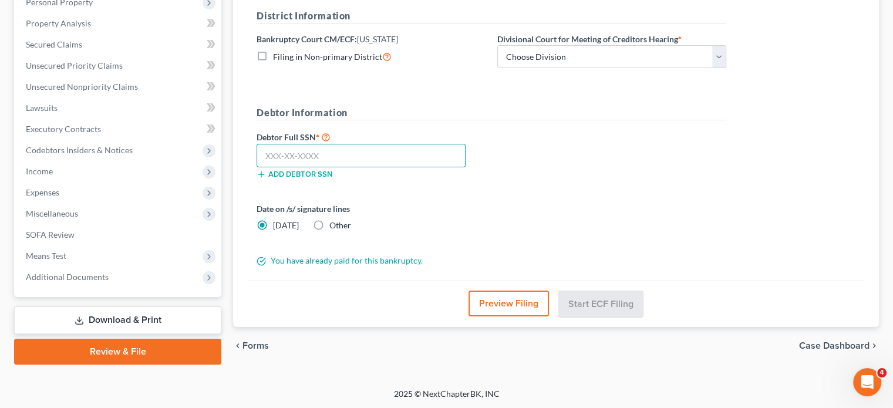
click at [268, 156] on input "text" at bounding box center [361, 155] width 209 height 23
type input "521-57-4080"
click at [722, 58] on select "Choose Division [GEOGRAPHIC_DATA]" at bounding box center [611, 56] width 229 height 23
select select "0"
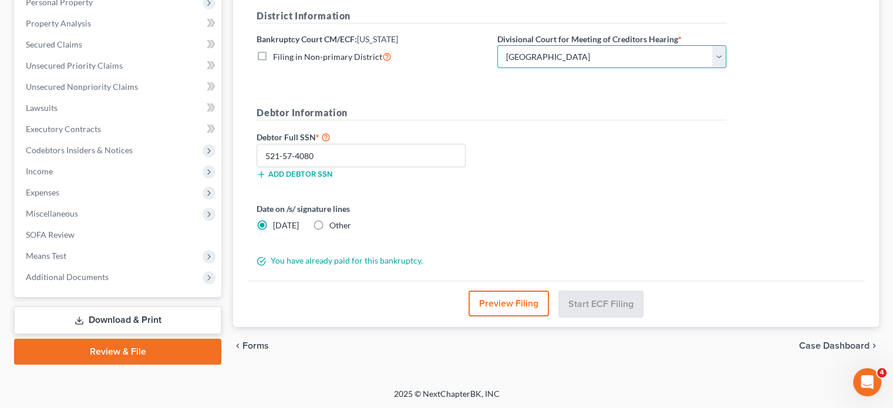
click at [497, 45] on select "Choose Division [GEOGRAPHIC_DATA]" at bounding box center [611, 56] width 229 height 23
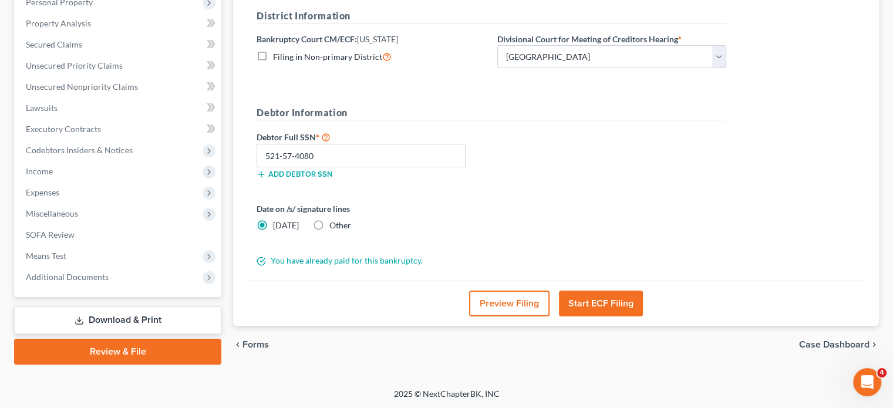
click at [599, 309] on button "Start ECF Filing" at bounding box center [601, 304] width 84 height 26
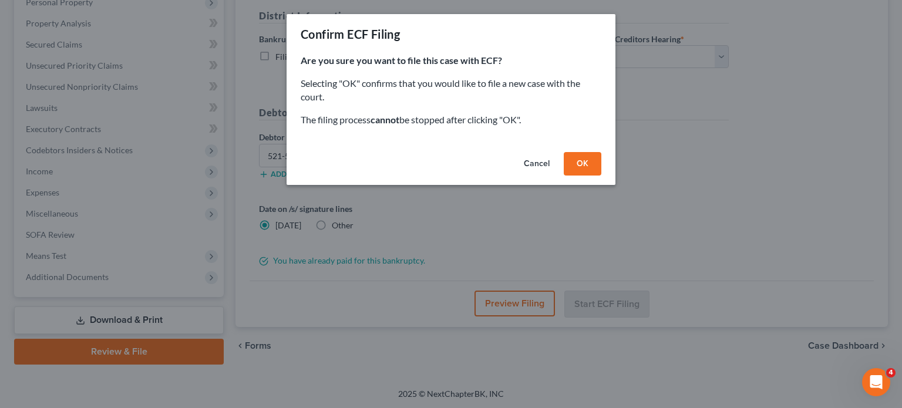
click at [578, 163] on button "OK" at bounding box center [583, 163] width 38 height 23
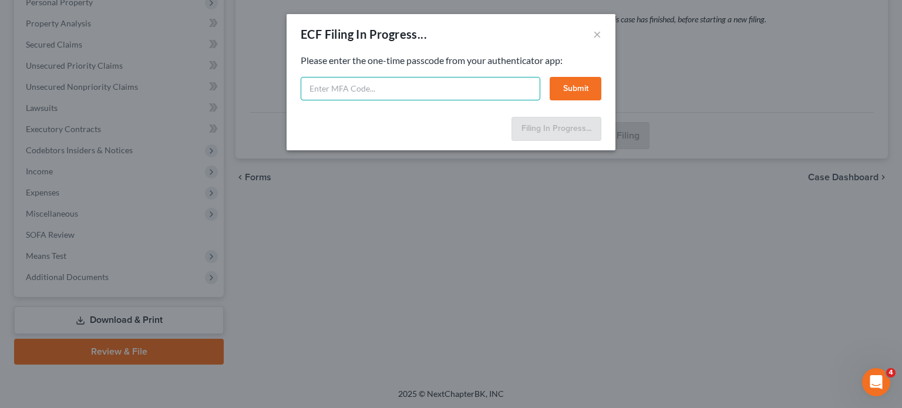
click at [389, 86] on input "text" at bounding box center [421, 88] width 240 height 23
type input "1"
type input "516477"
click at [588, 91] on button "Submit" at bounding box center [576, 88] width 52 height 23
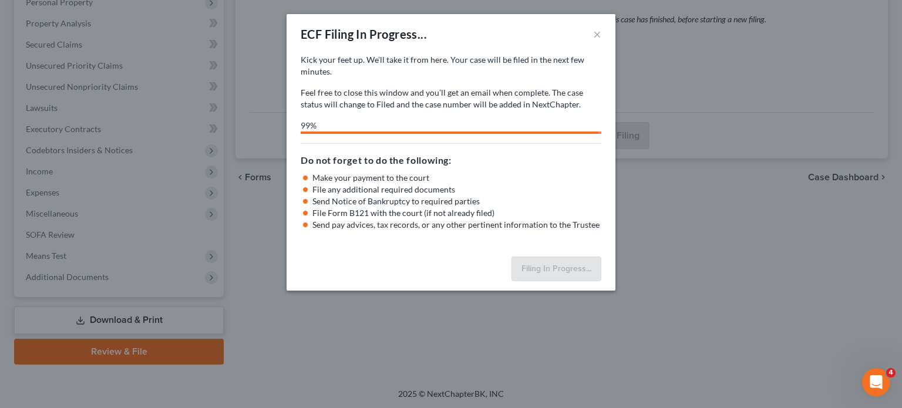
select select "0"
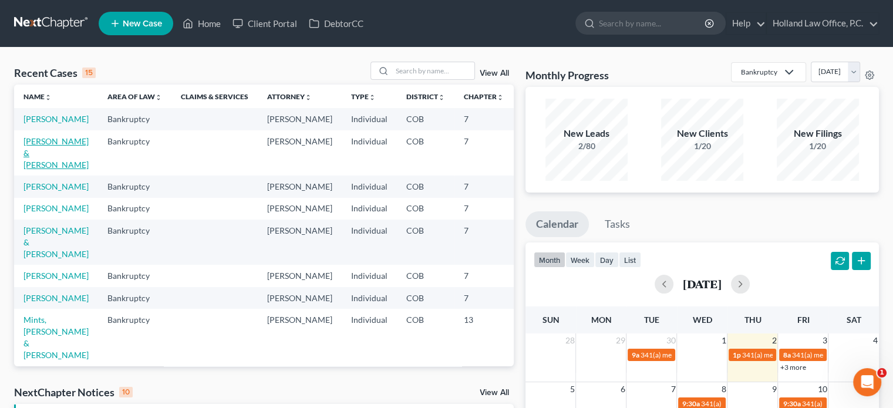
click at [35, 162] on link "Valois, Robin & Michelle" at bounding box center [55, 152] width 65 height 33
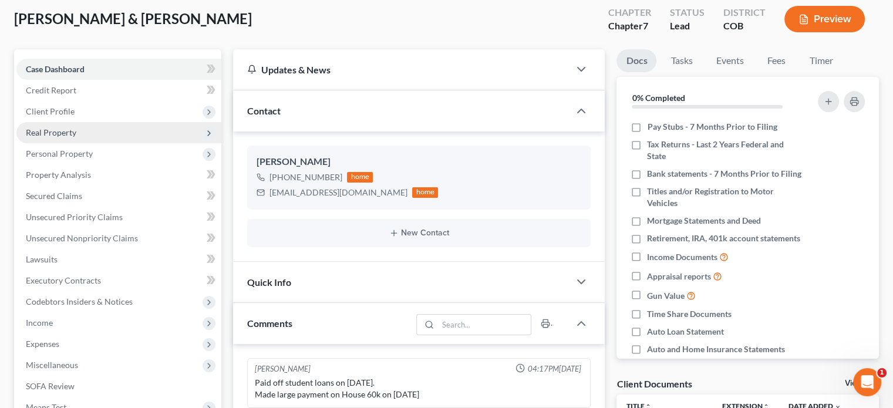
scroll to position [117, 0]
